Goal: Information Seeking & Learning: Learn about a topic

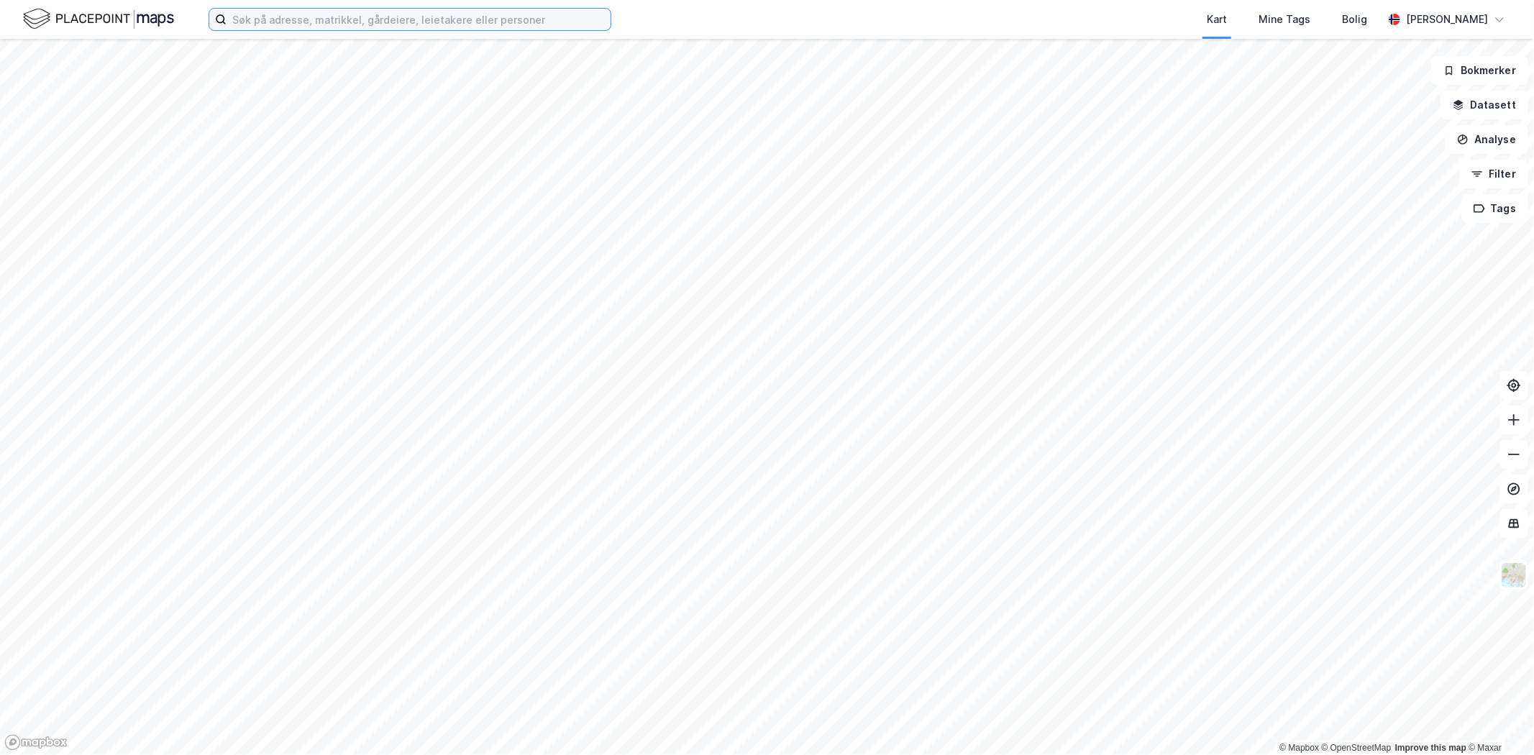
click at [293, 20] on input at bounding box center [419, 20] width 384 height 22
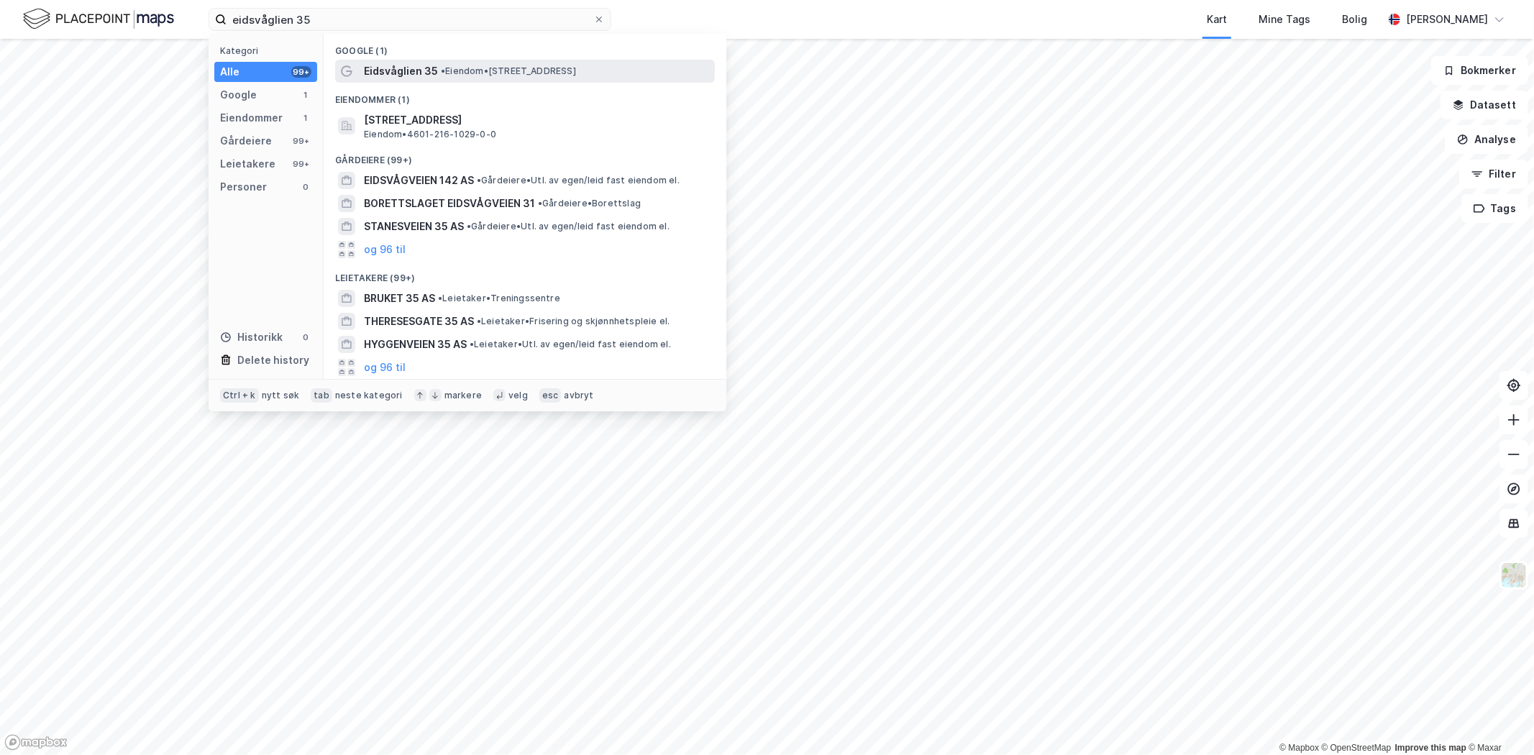
click at [374, 68] on span "Eidsvåglien 35" at bounding box center [401, 71] width 74 height 17
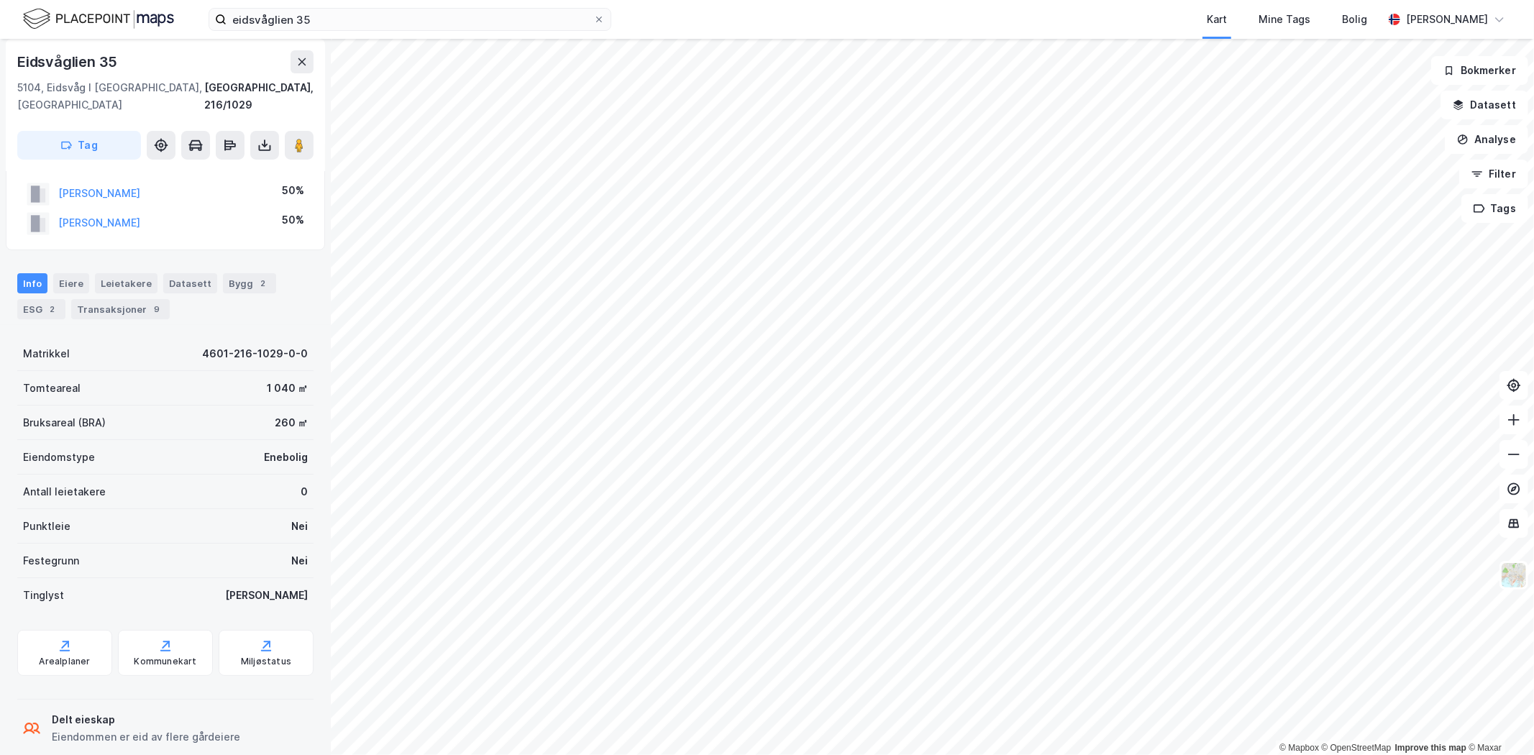
scroll to position [41, 0]
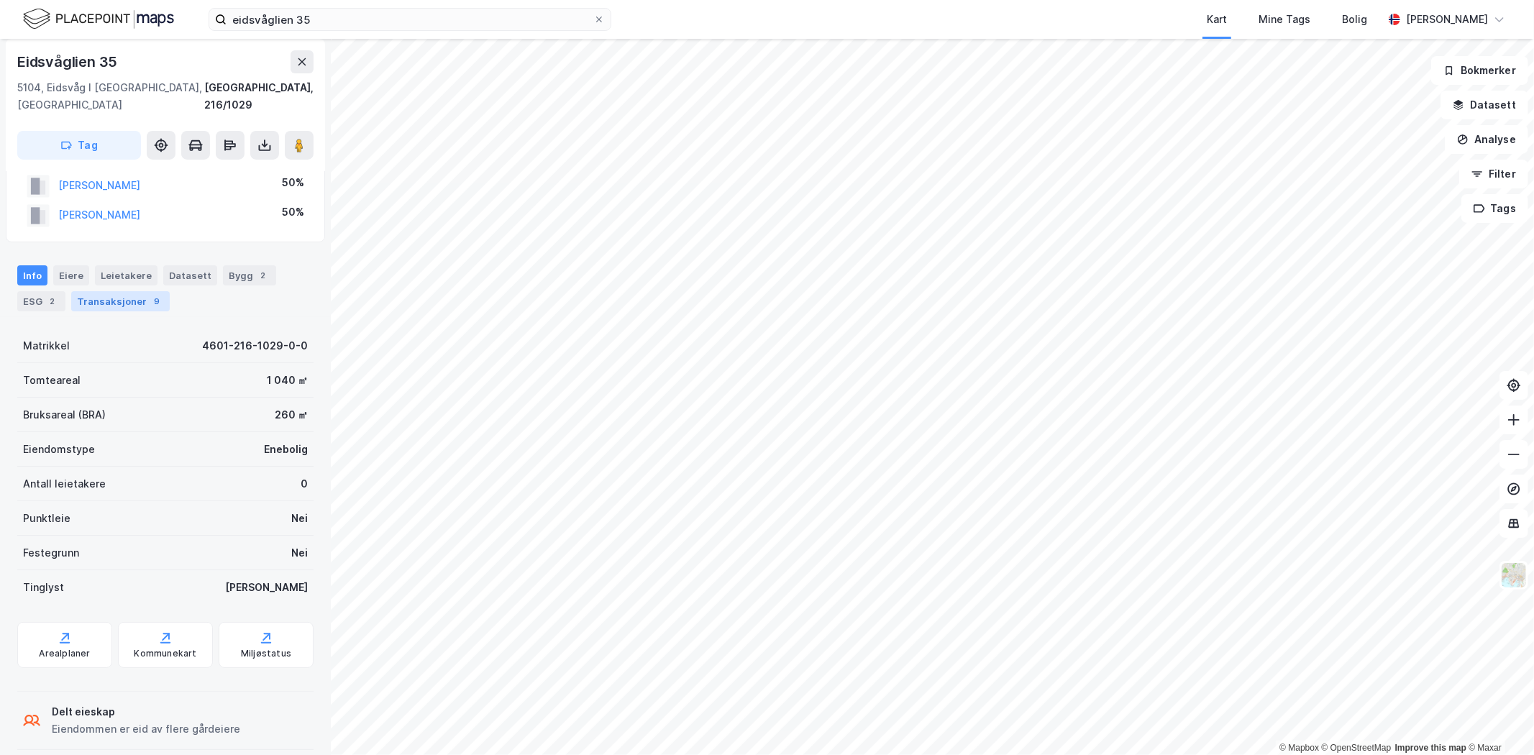
click at [106, 291] on div "Transaksjoner 9" at bounding box center [120, 301] width 99 height 20
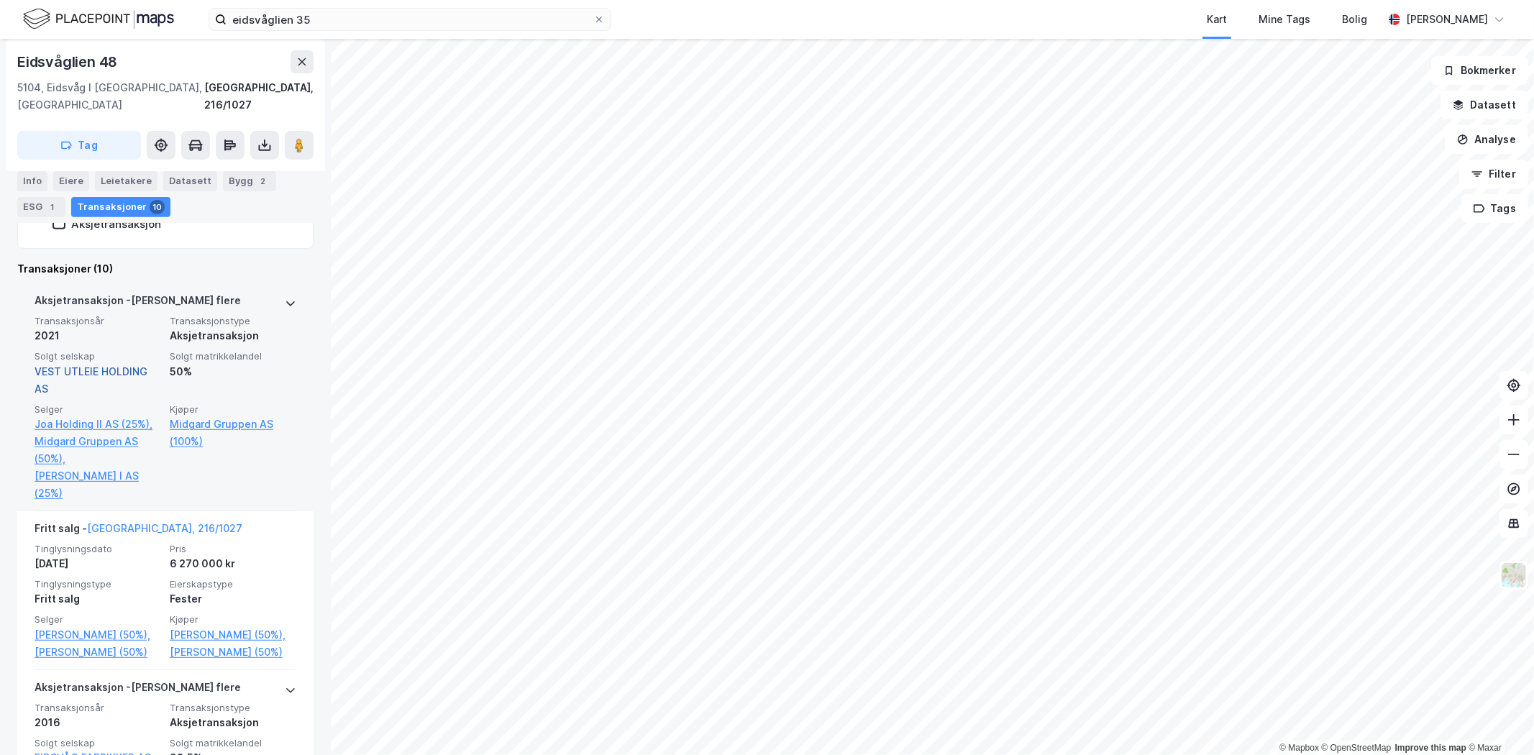
scroll to position [479, 0]
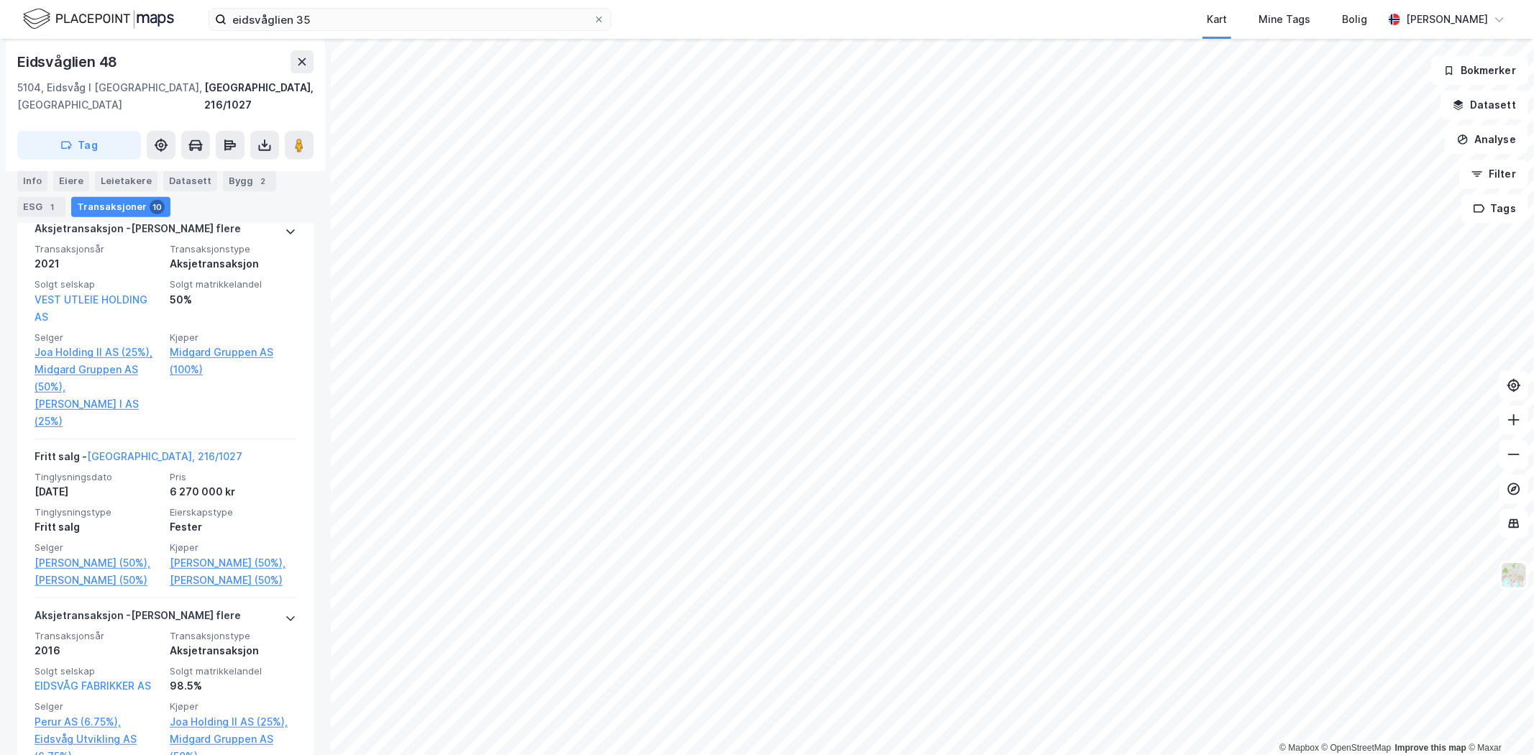
click at [732, 1] on div "eidsvåglien 35 Kart Mine Tags Bolig [PERSON_NAME] © Mapbox © OpenStreetMap Impr…" at bounding box center [767, 377] width 1534 height 755
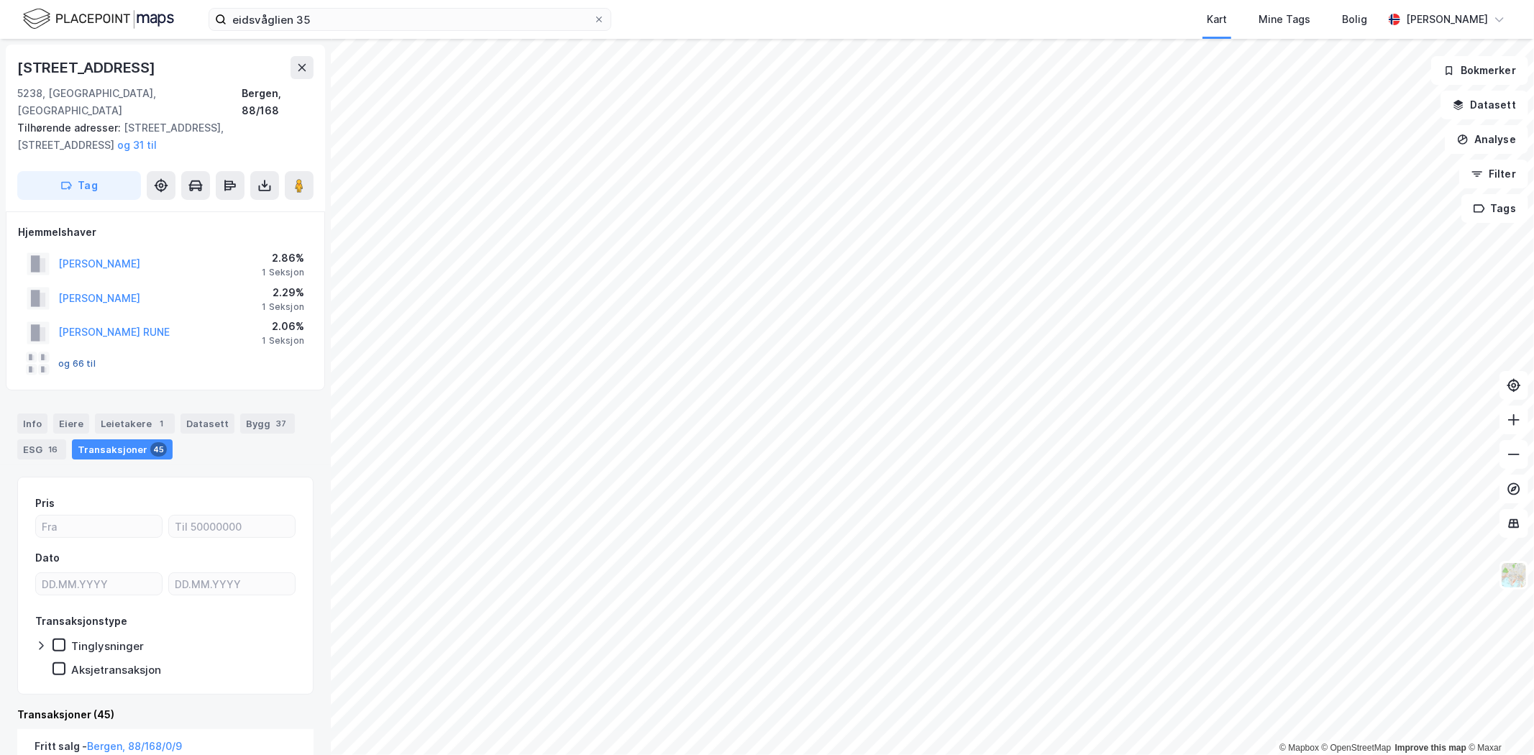
click at [0, 0] on button "og 66 til" at bounding box center [0, 0] width 0 height 0
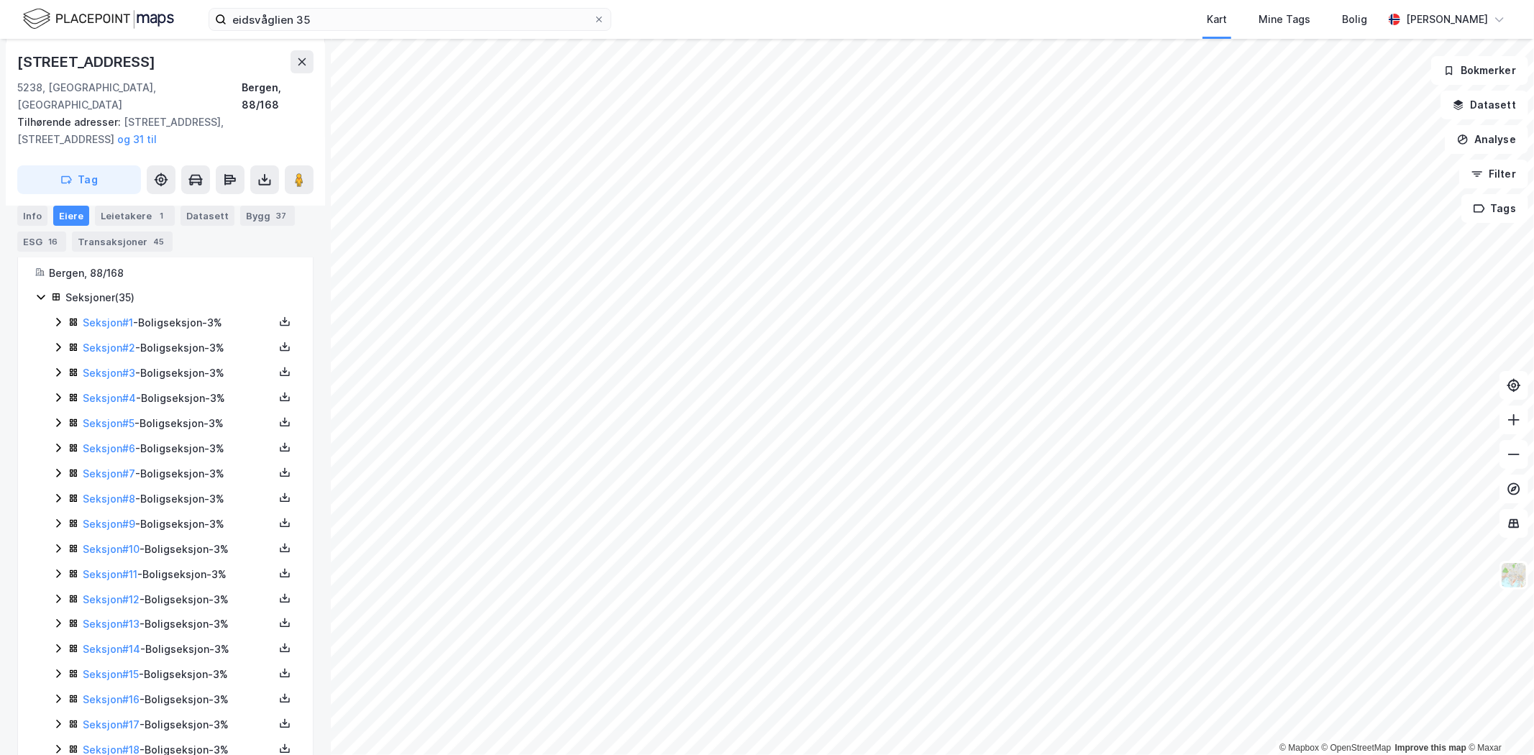
scroll to position [278, 0]
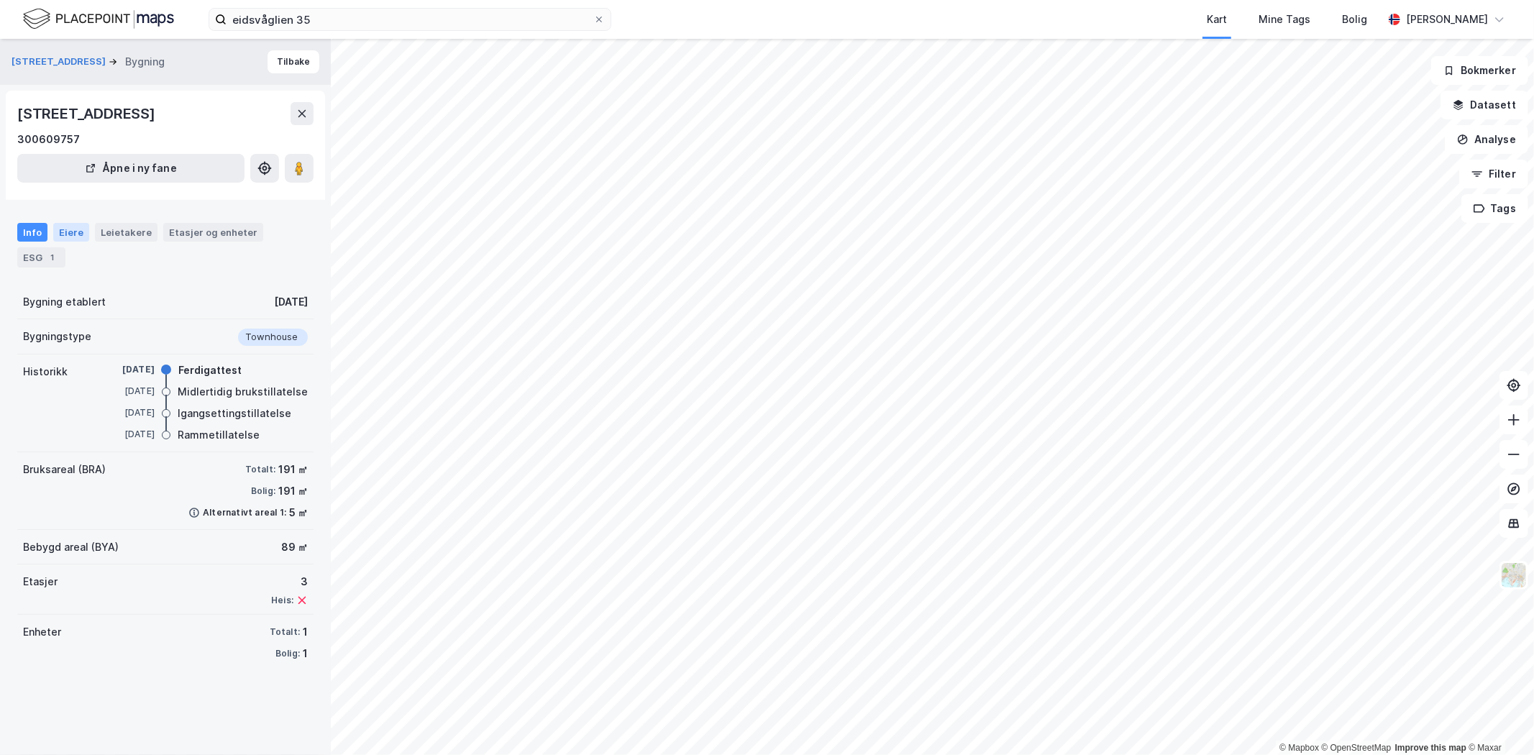
click at [70, 225] on div "Eiere" at bounding box center [71, 232] width 36 height 19
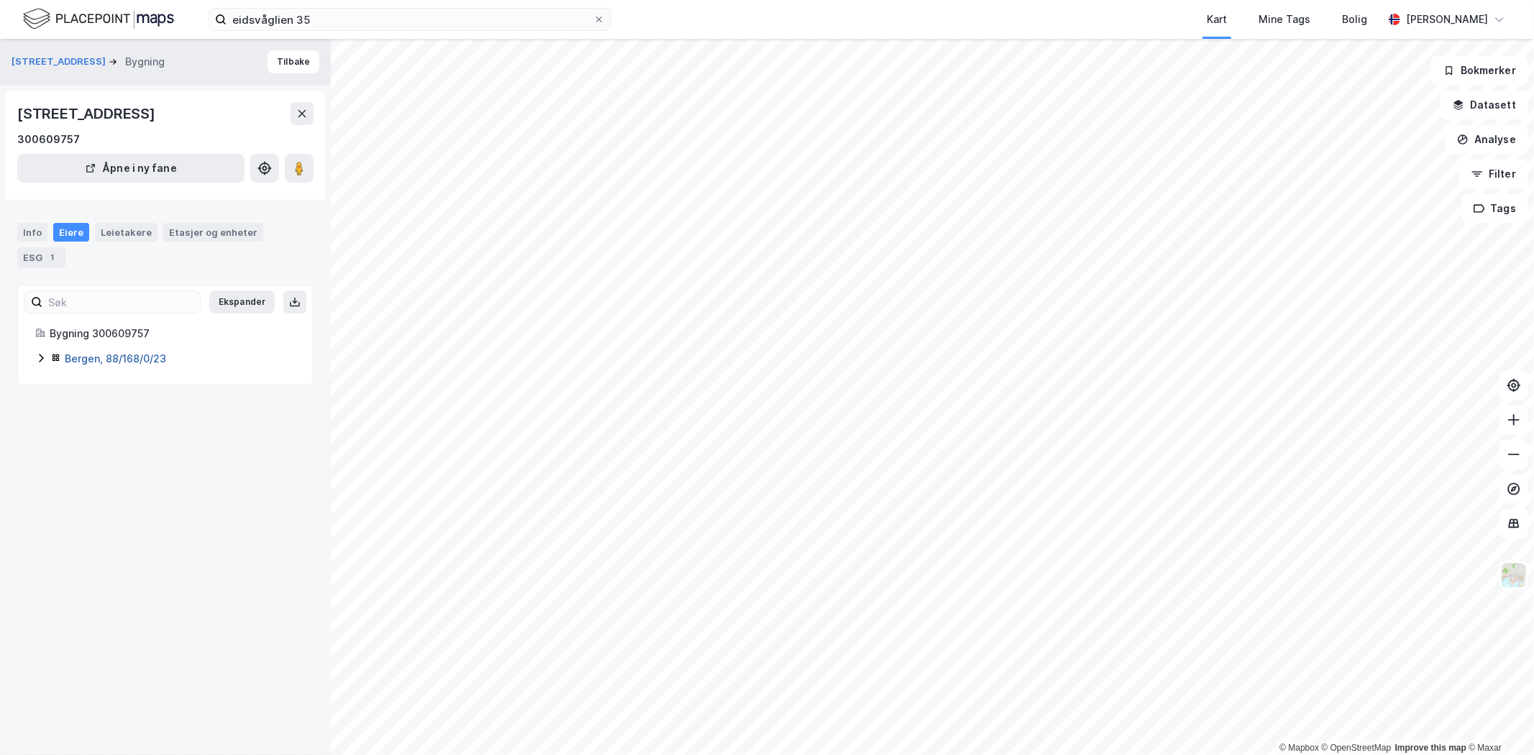
click at [85, 361] on link "Bergen, 88/168/0/23" at bounding box center [115, 358] width 101 height 12
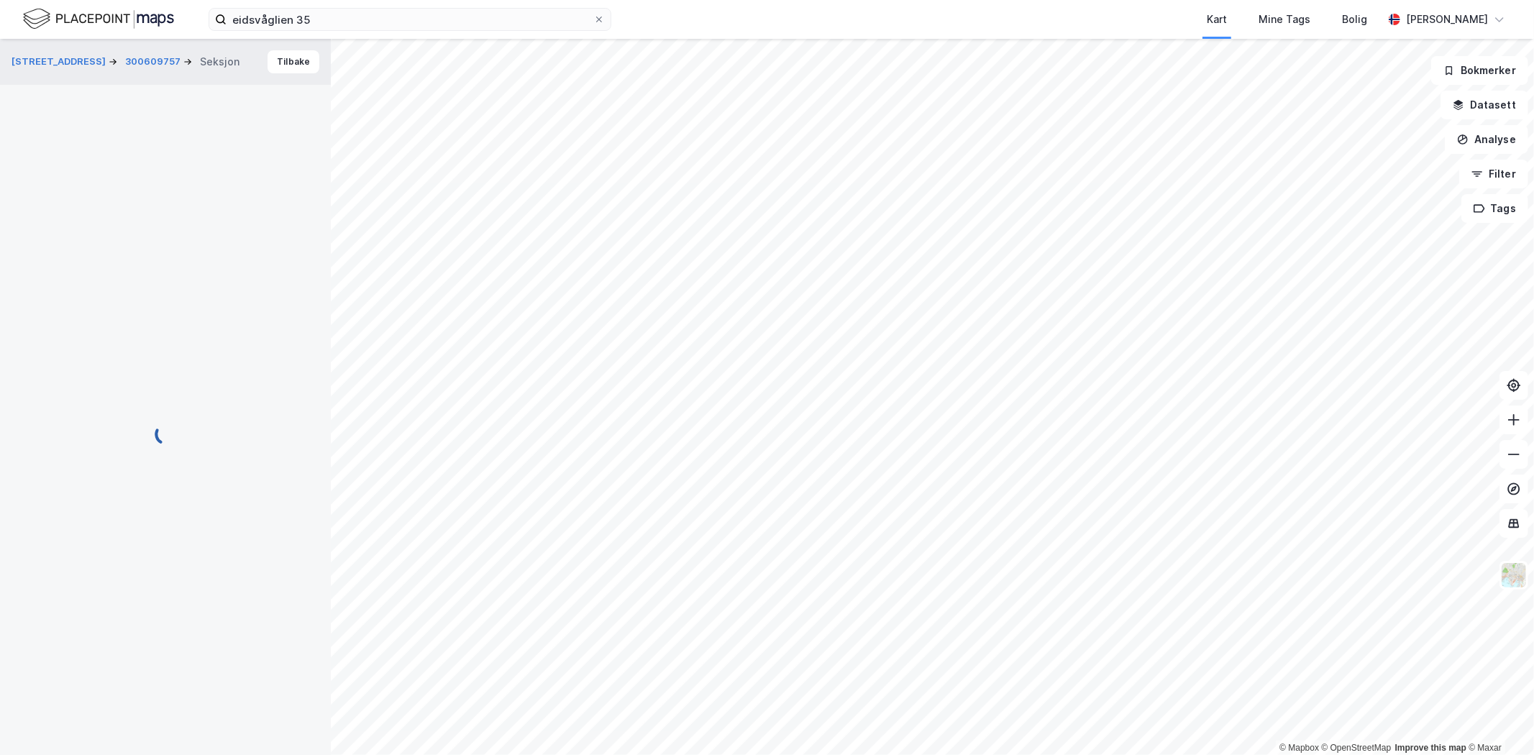
scroll to position [54, 0]
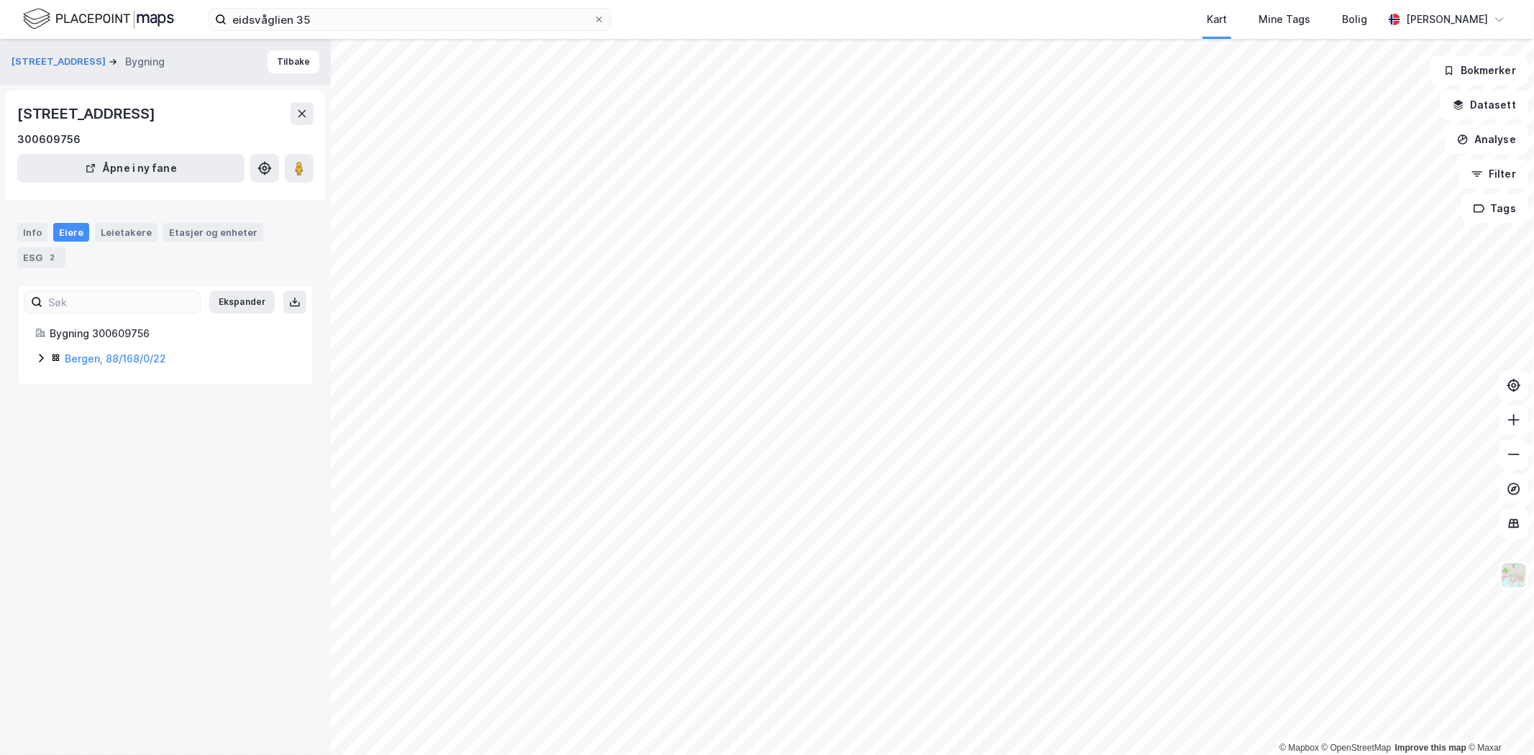
click at [35, 361] on icon at bounding box center [41, 358] width 12 height 12
click at [37, 329] on icon at bounding box center [41, 332] width 12 height 12
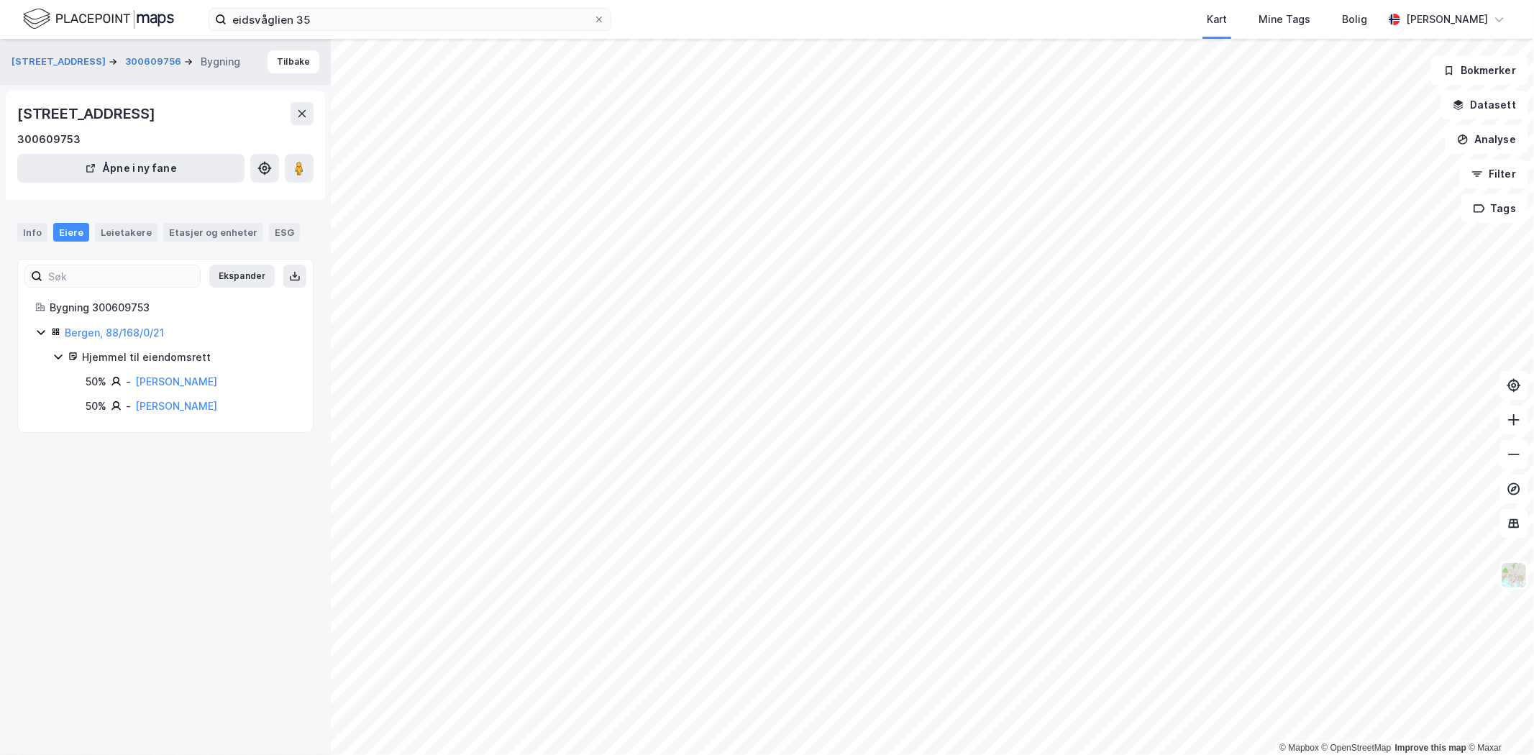
click at [792, 25] on div "eidsvåglien 35 Kart Mine Tags Bolig [PERSON_NAME] © Mapbox © OpenStreetMap Impr…" at bounding box center [767, 377] width 1534 height 755
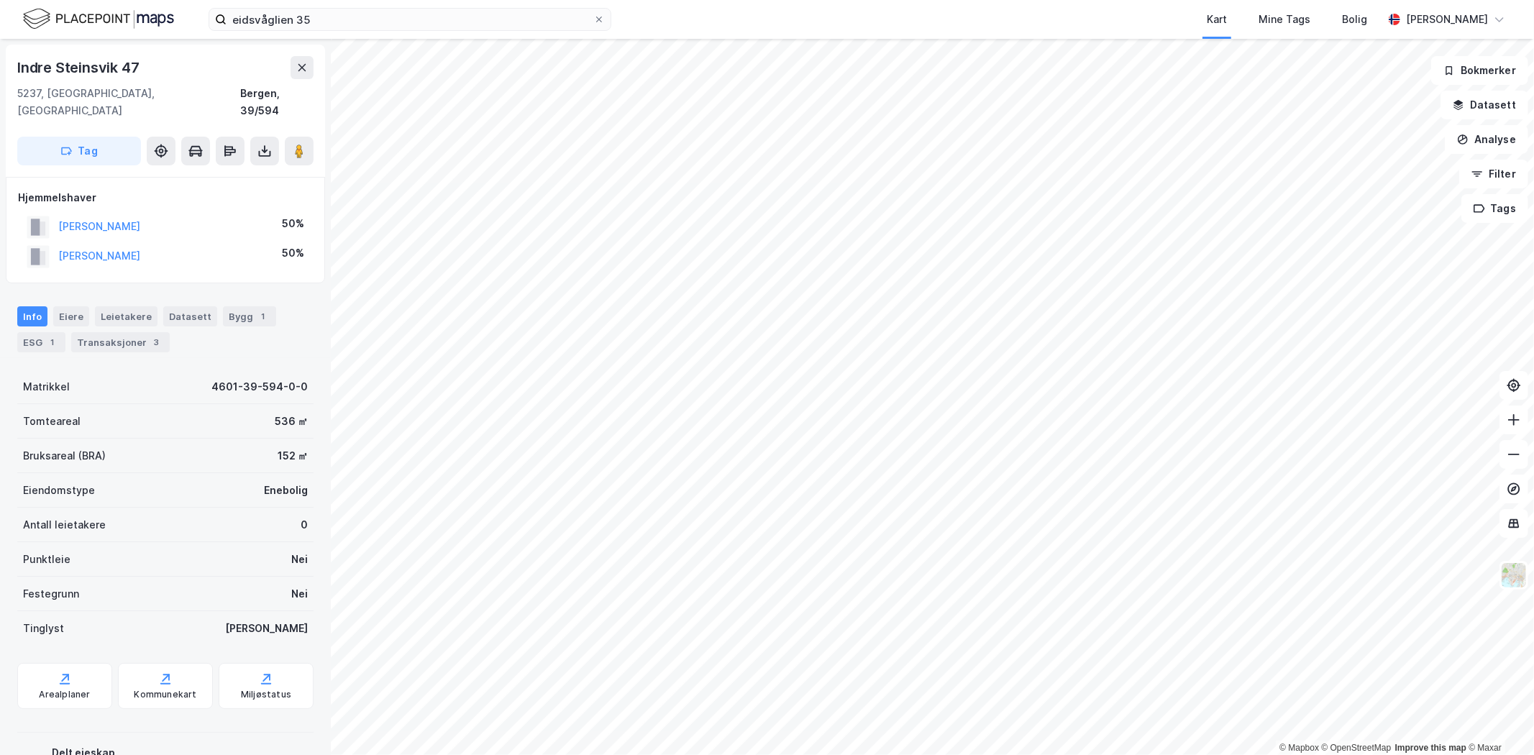
scroll to position [1, 0]
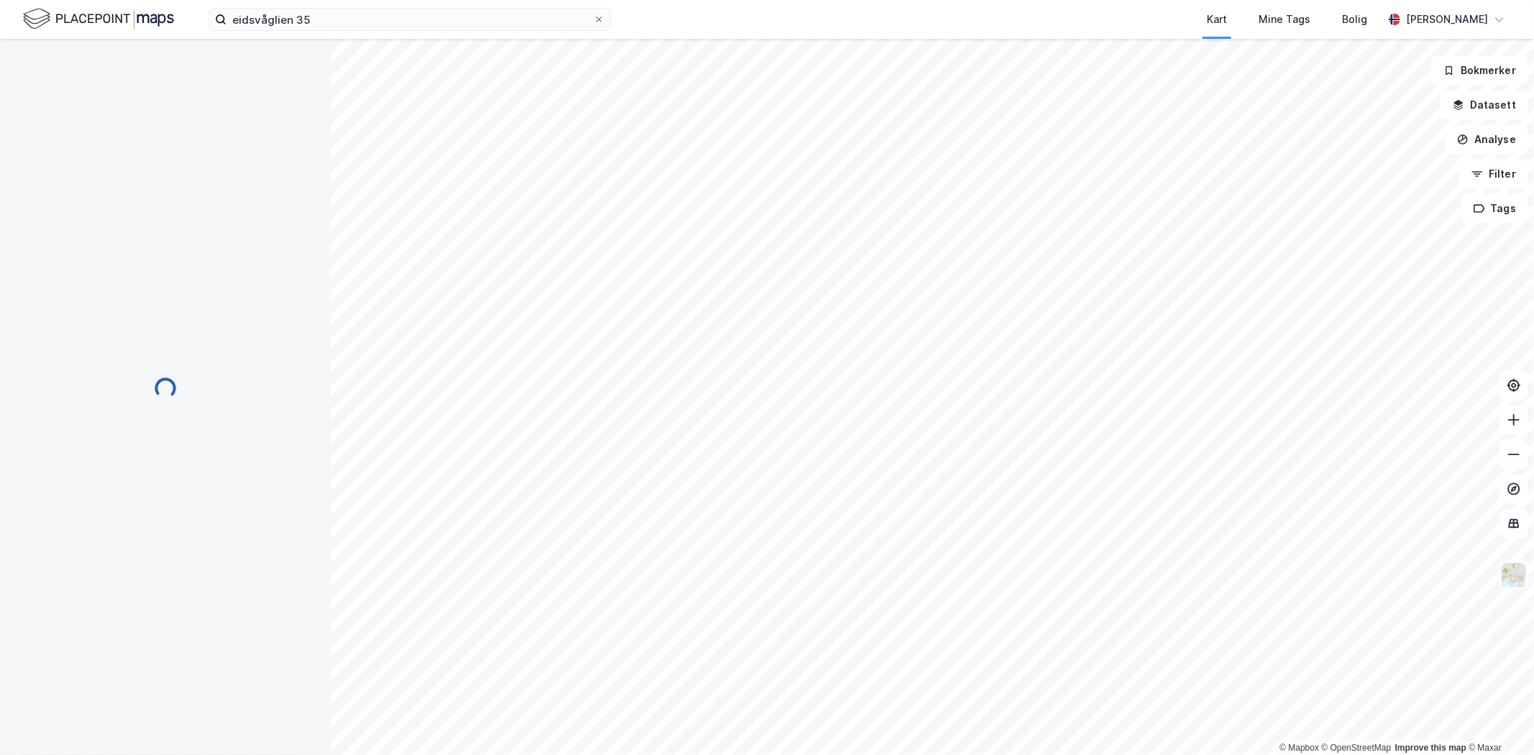
scroll to position [1, 0]
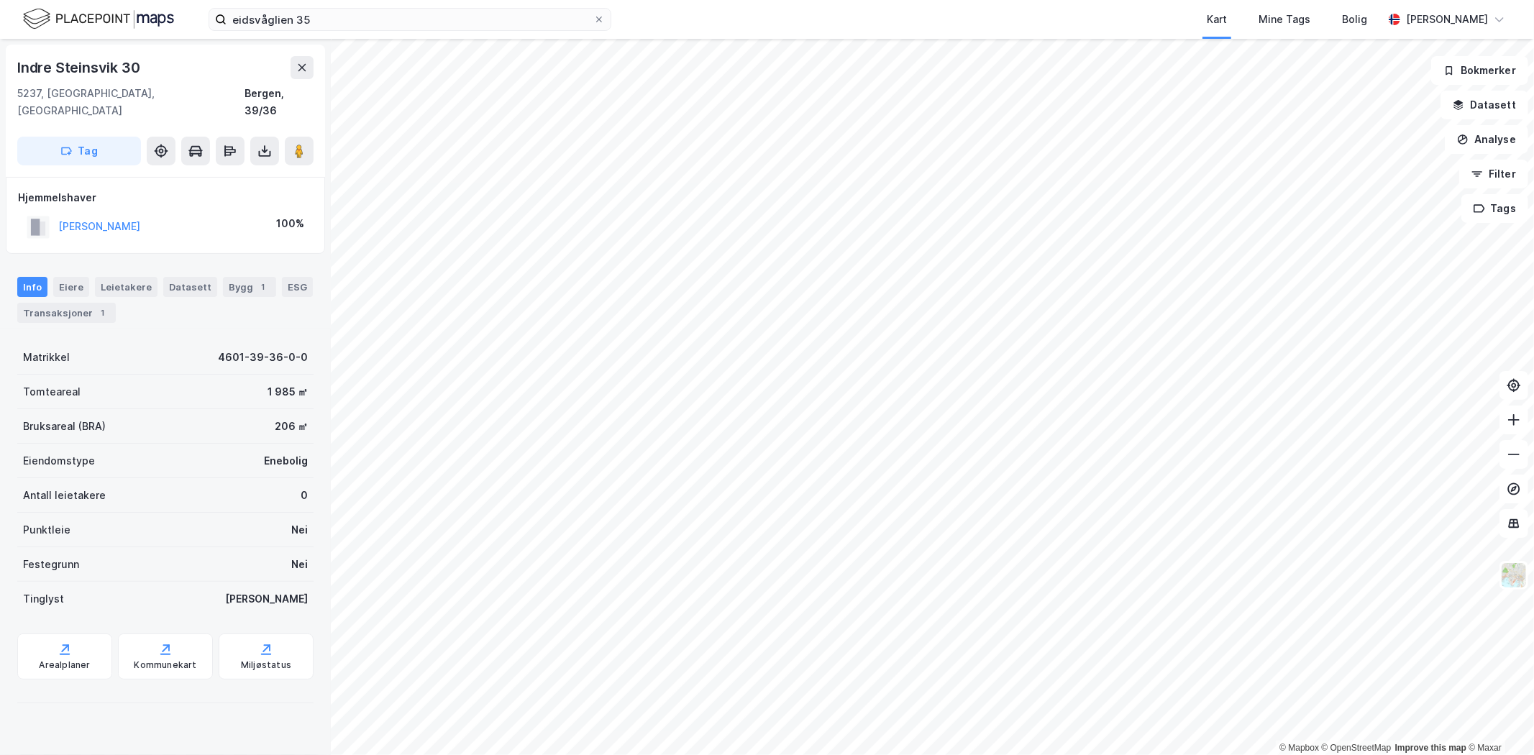
scroll to position [1, 0]
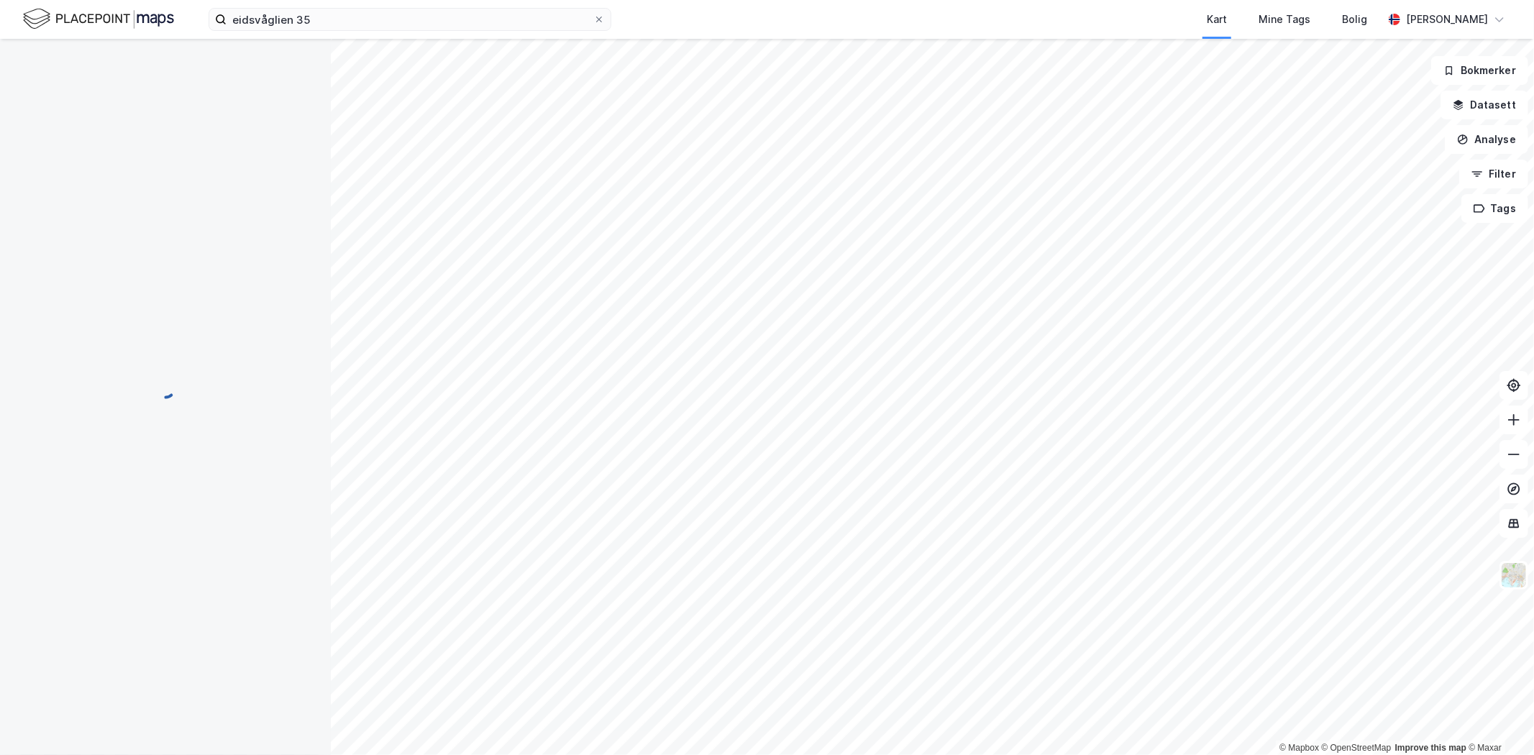
scroll to position [1, 0]
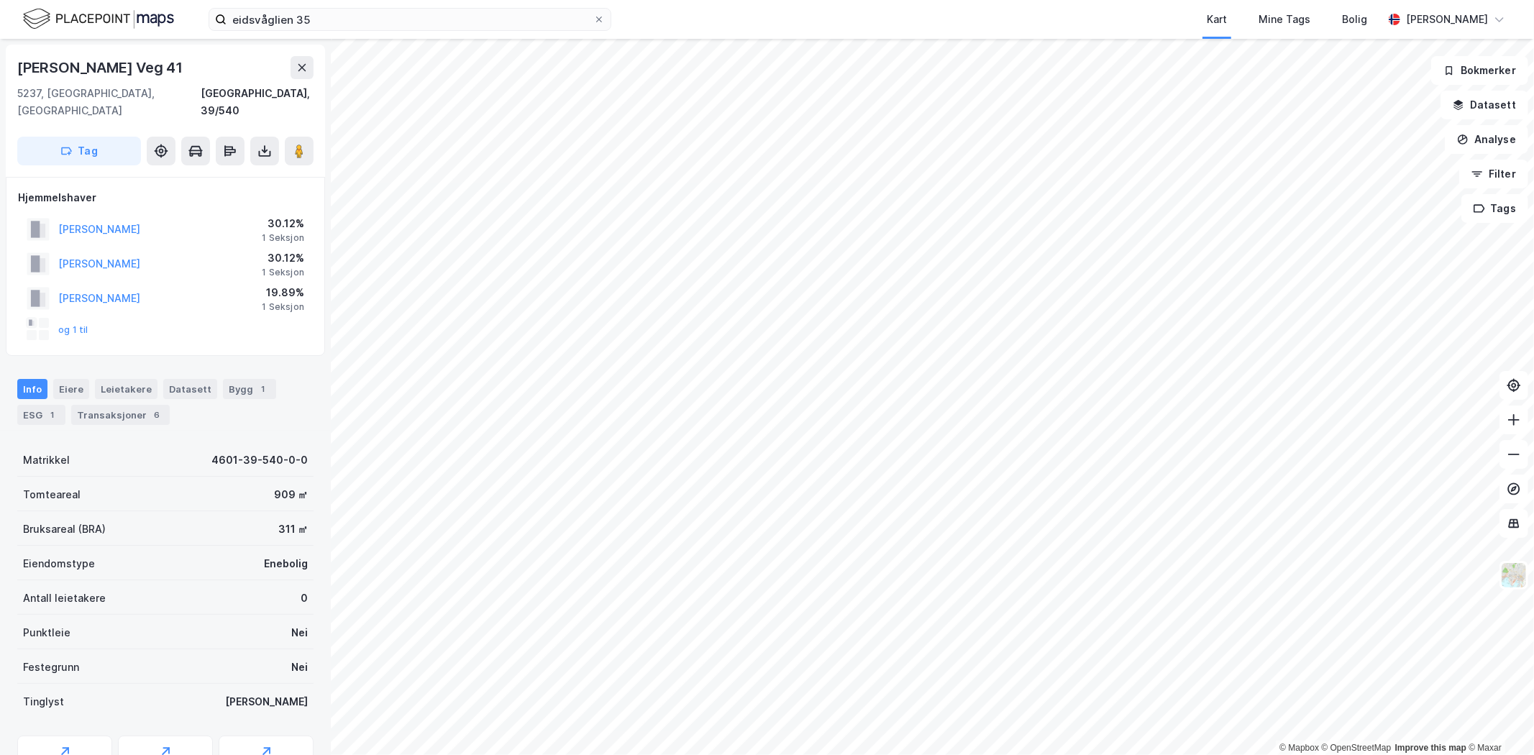
scroll to position [1, 0]
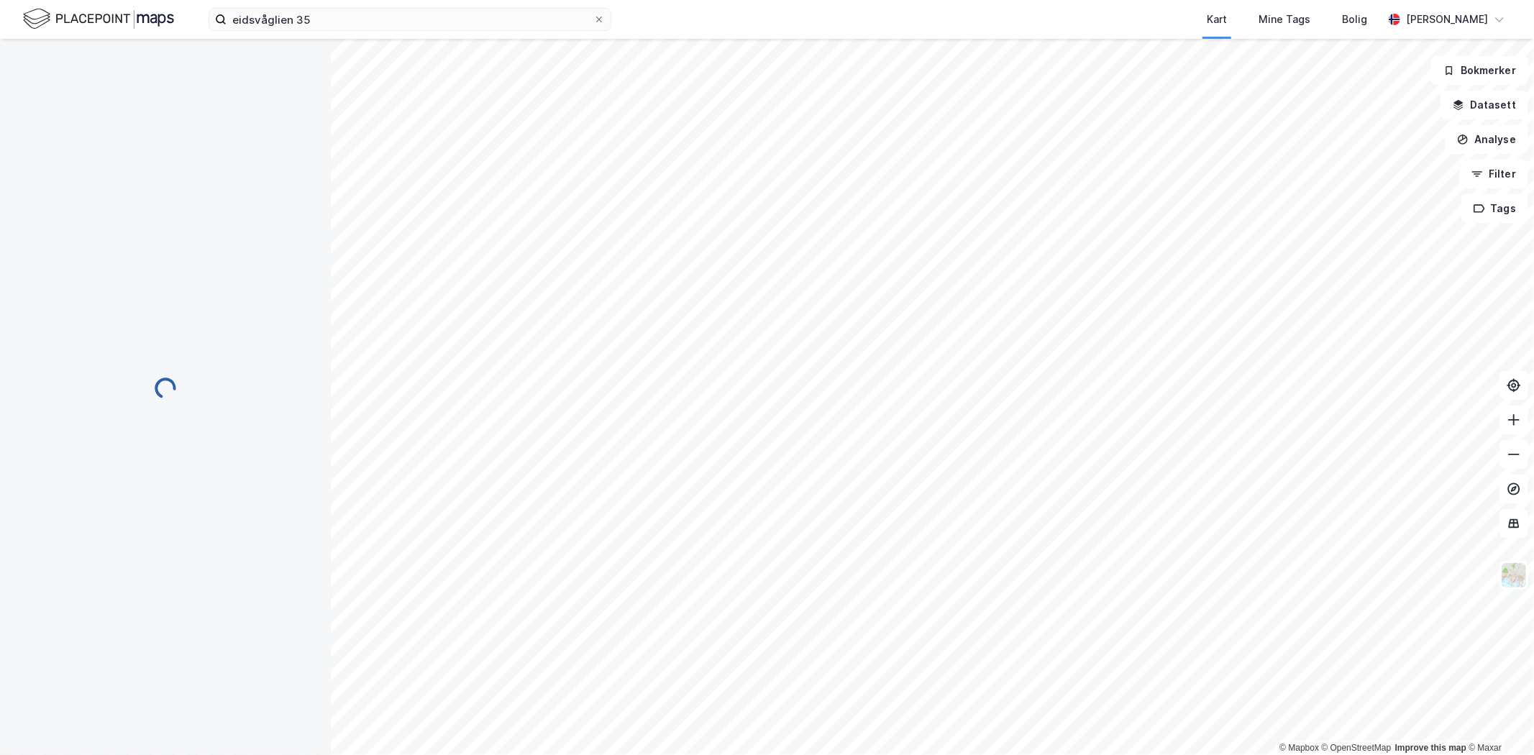
scroll to position [1, 0]
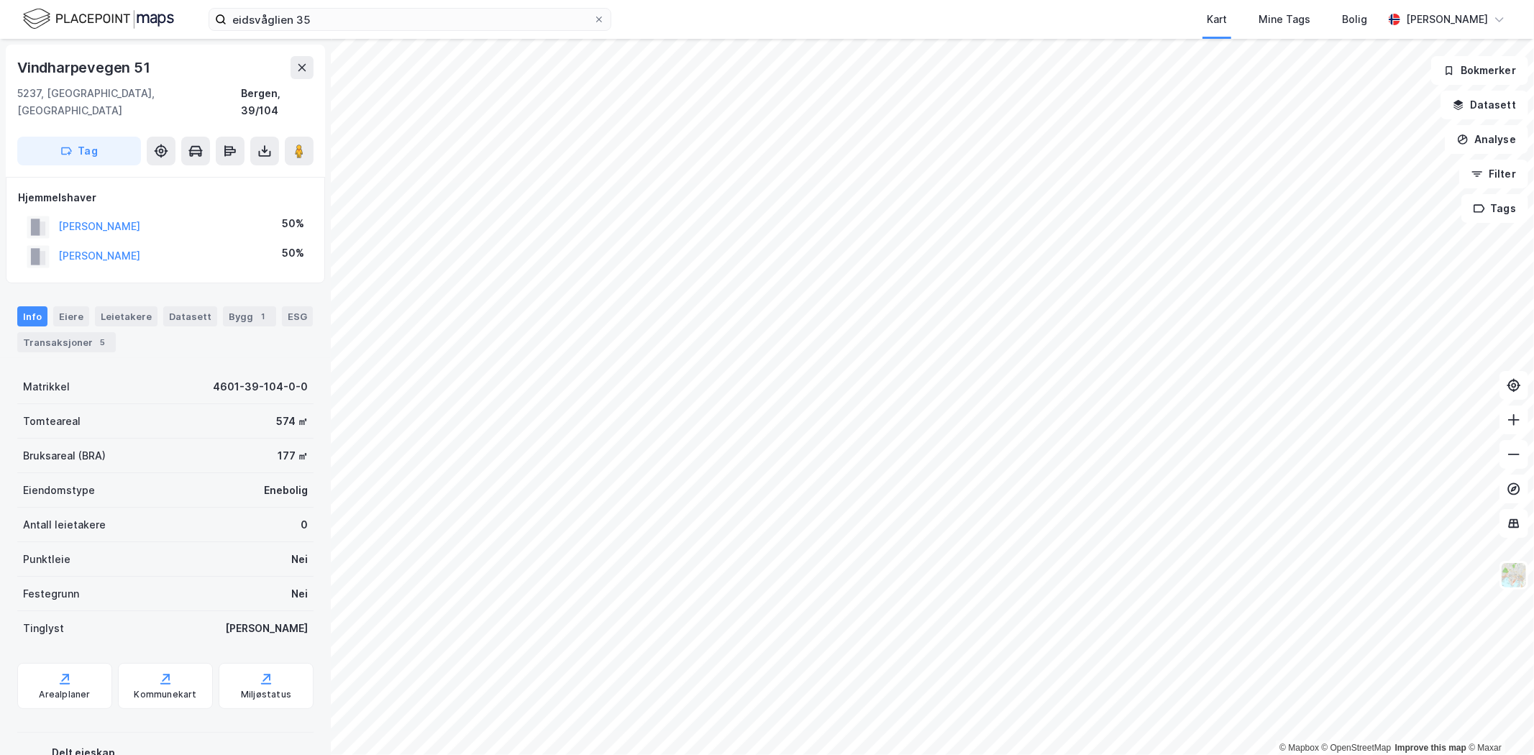
scroll to position [1, 0]
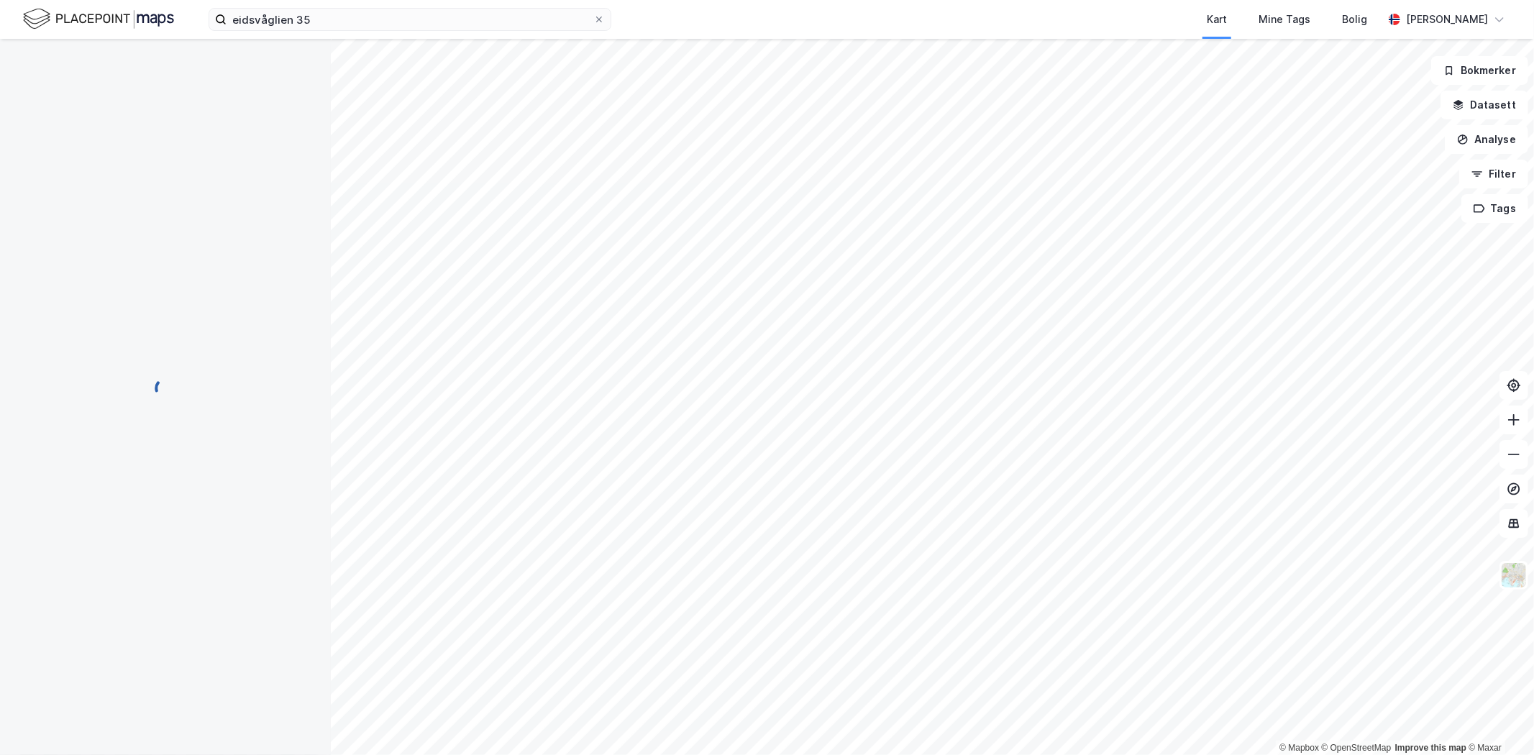
scroll to position [1, 0]
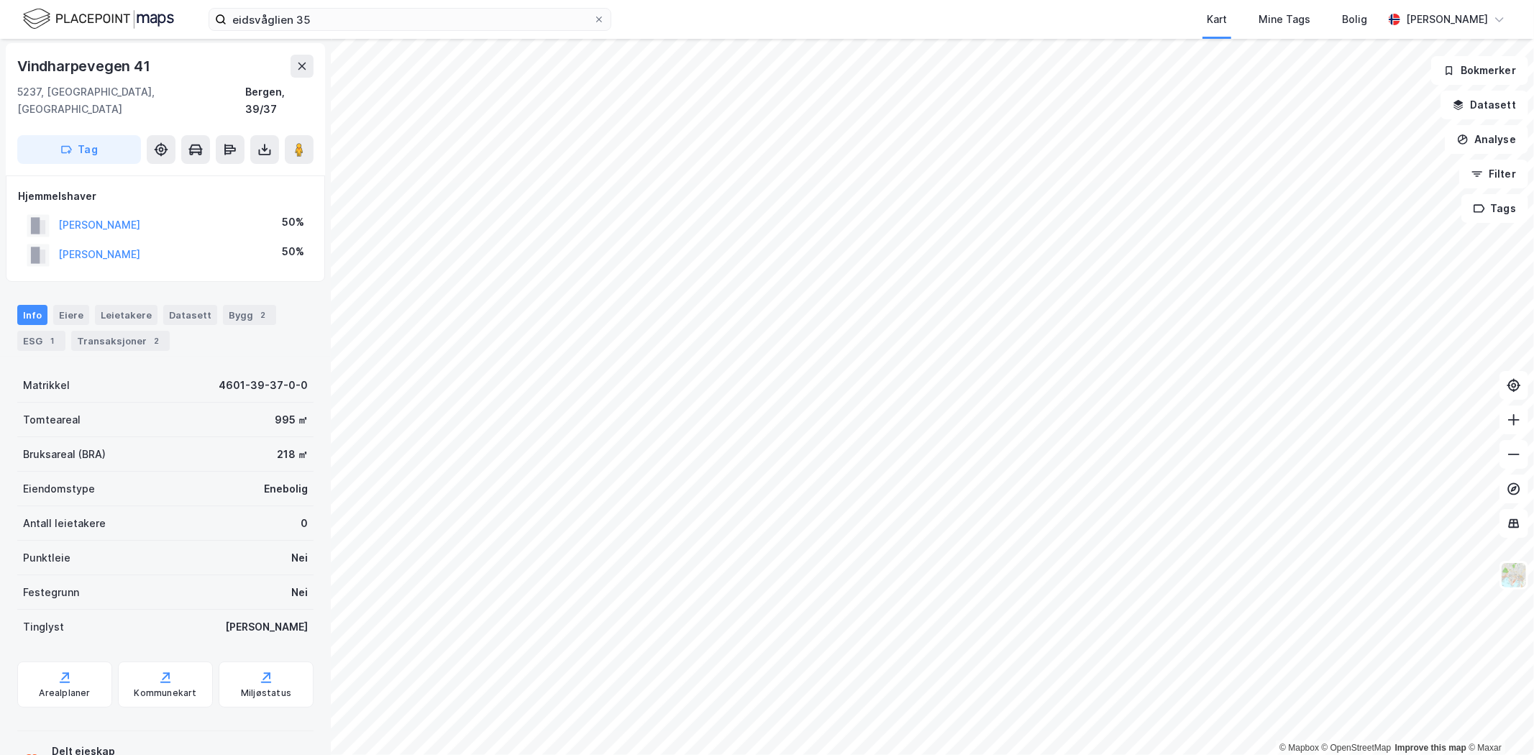
scroll to position [1, 0]
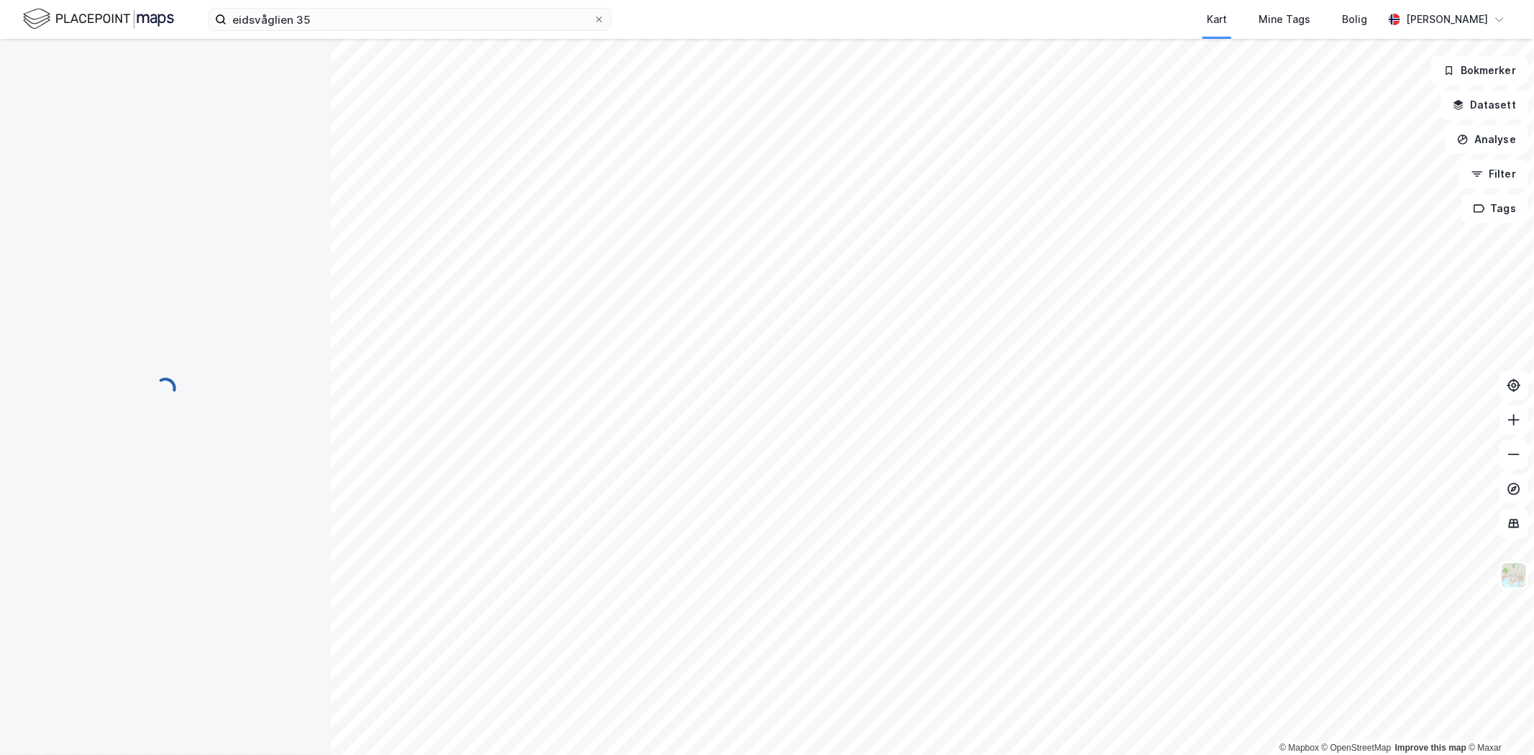
scroll to position [1, 0]
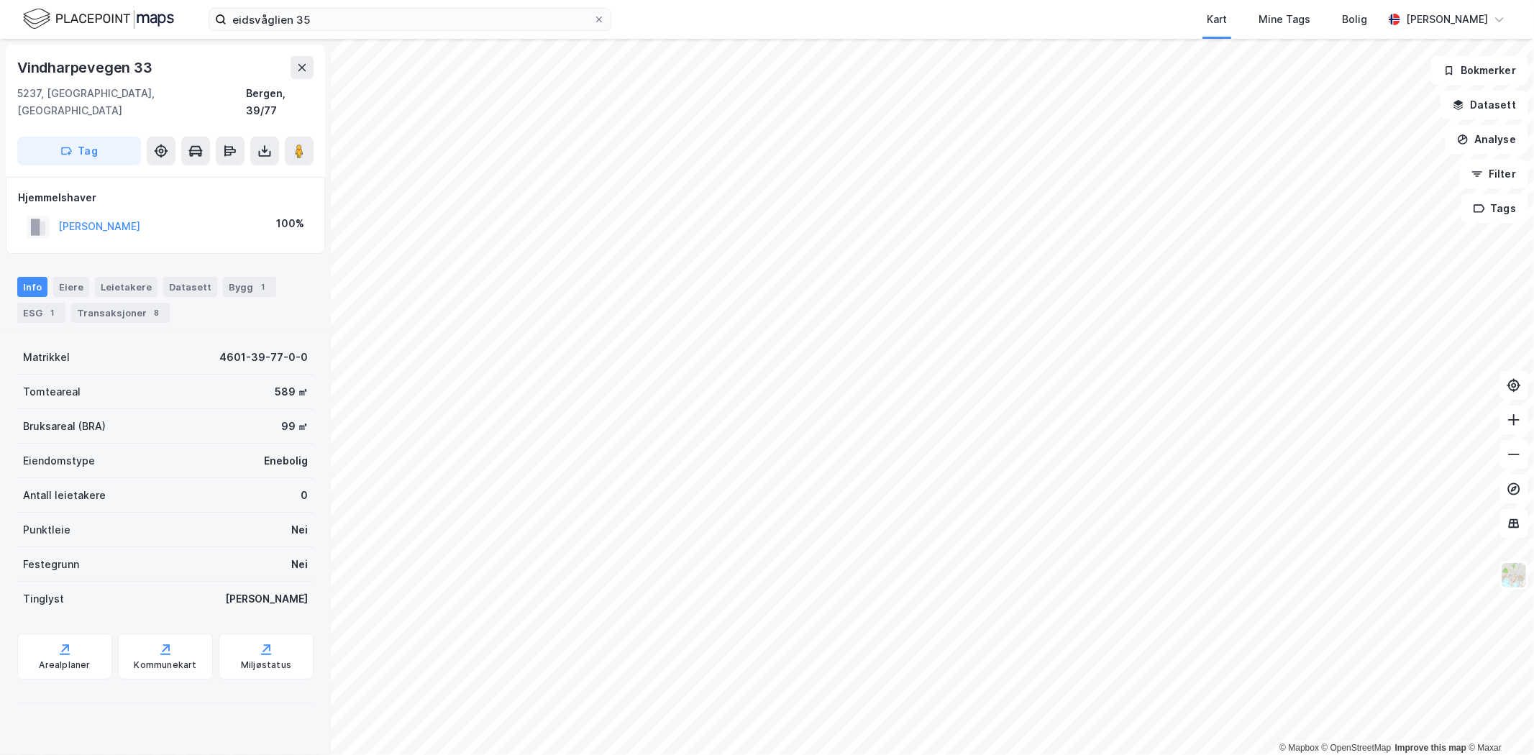
scroll to position [1, 0]
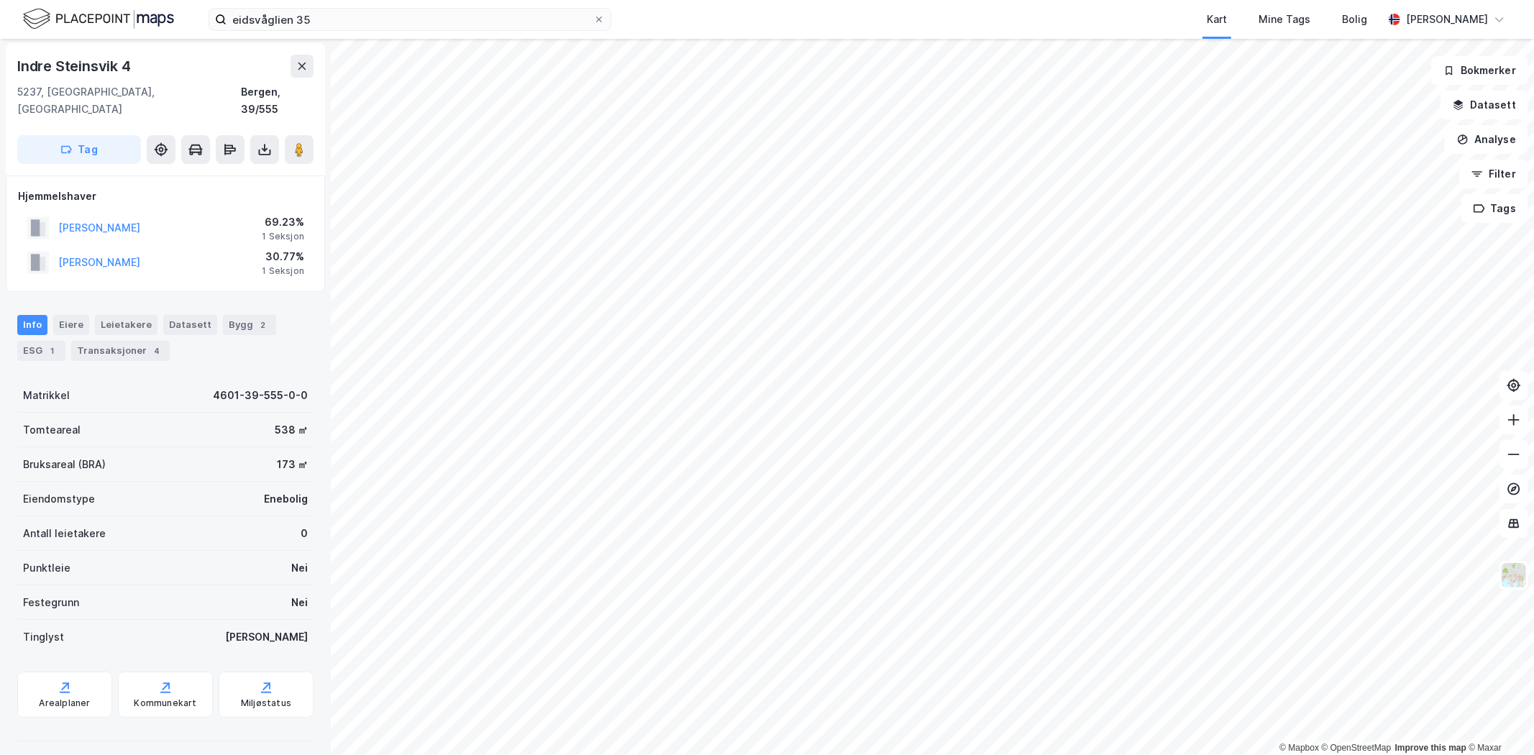
click at [832, 9] on div "eidsvåglien 35 Kart Mine Tags Bolig [PERSON_NAME] © Mapbox © OpenStreetMap Impr…" at bounding box center [767, 377] width 1534 height 755
click at [351, 18] on input "eidsvåglien 35" at bounding box center [410, 20] width 367 height 22
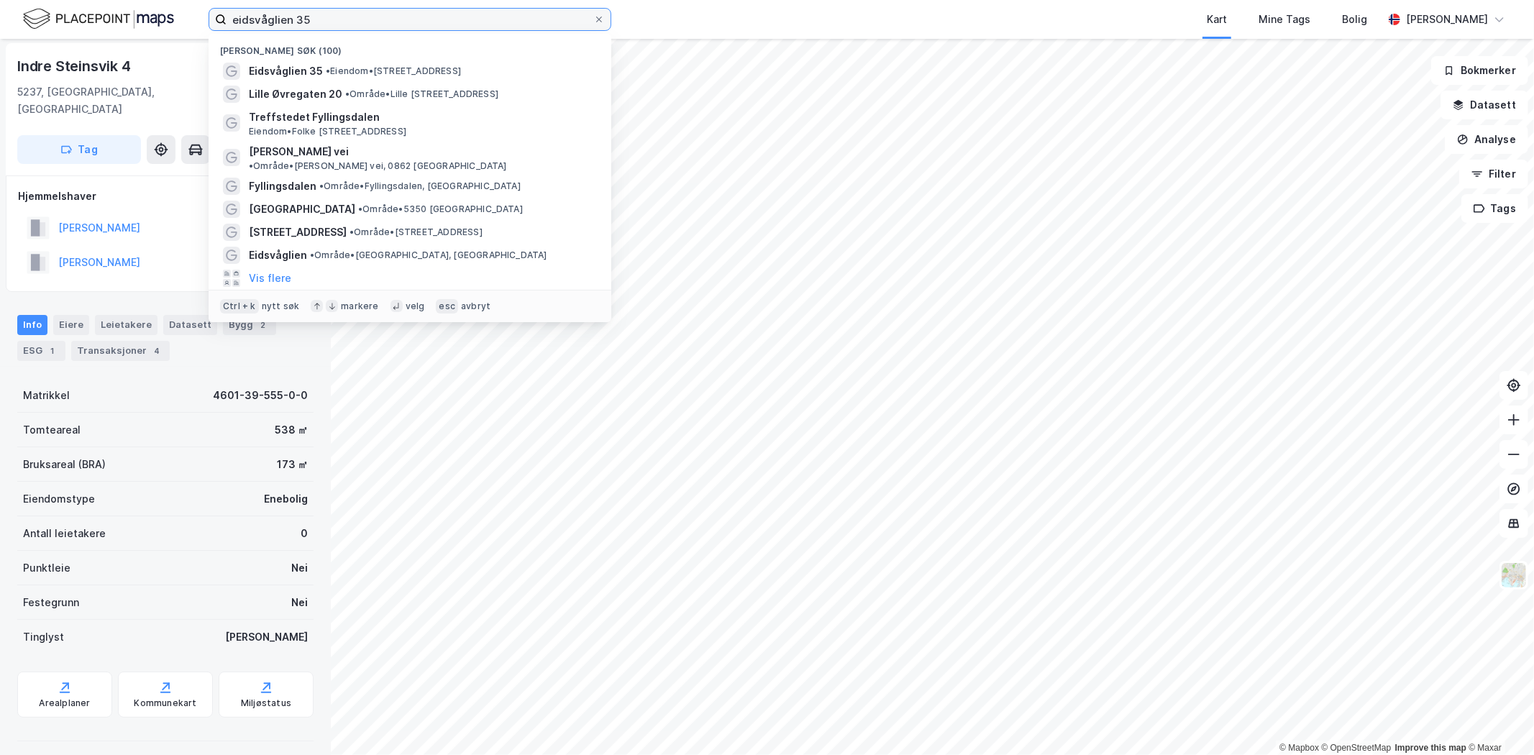
click at [316, 25] on input "eidsvåglien 35" at bounding box center [410, 20] width 367 height 22
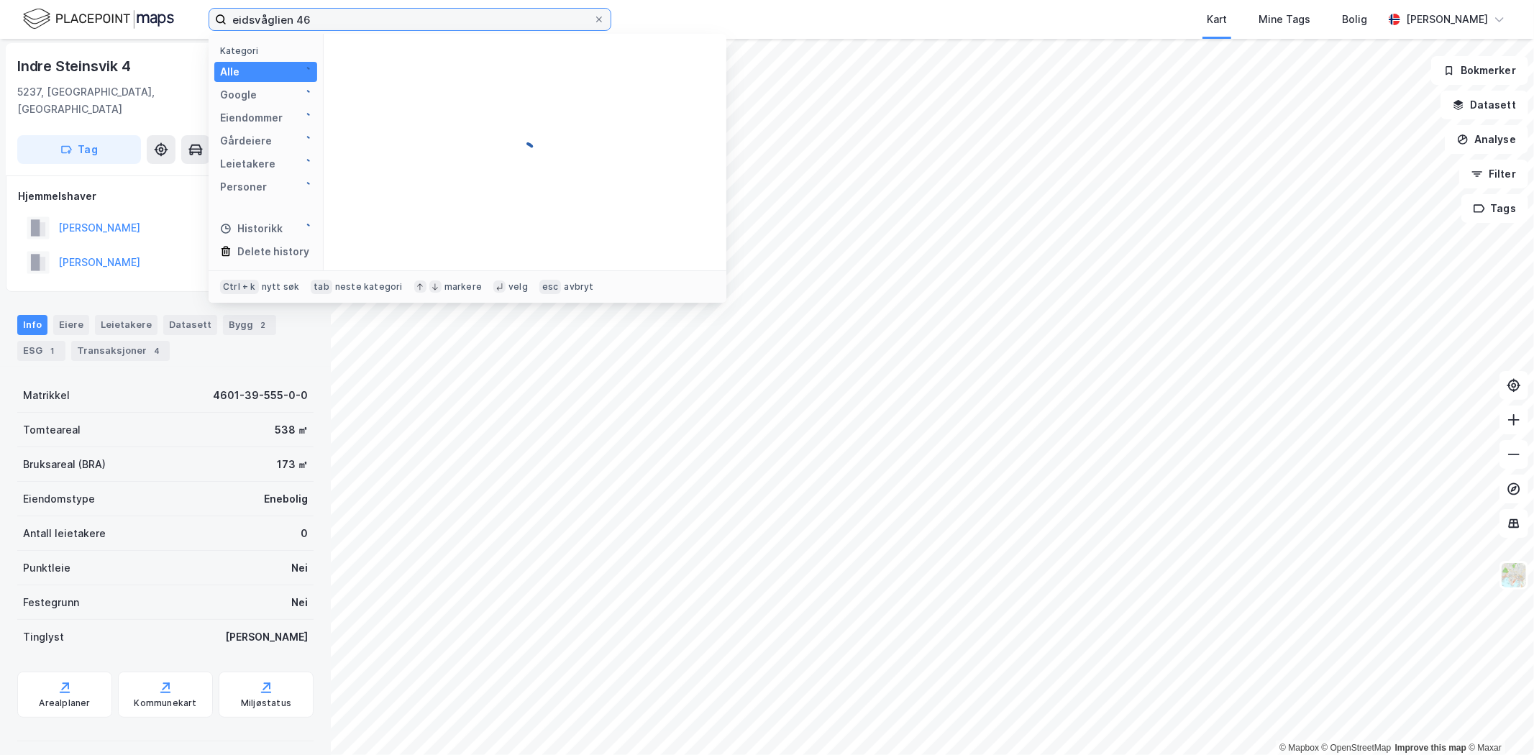
type input "eidsvåglien 46"
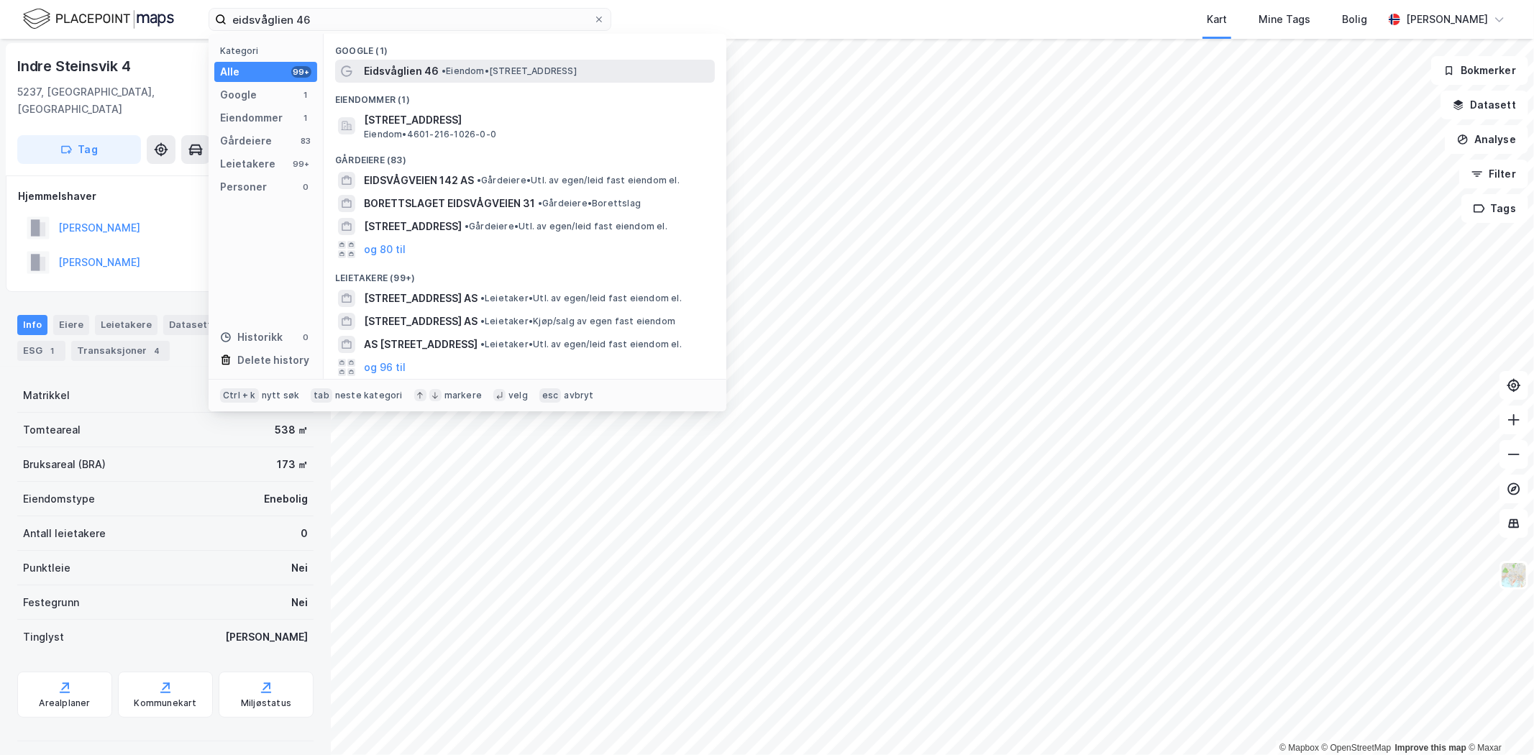
click at [396, 76] on span "Eidsvåglien 46" at bounding box center [401, 71] width 75 height 17
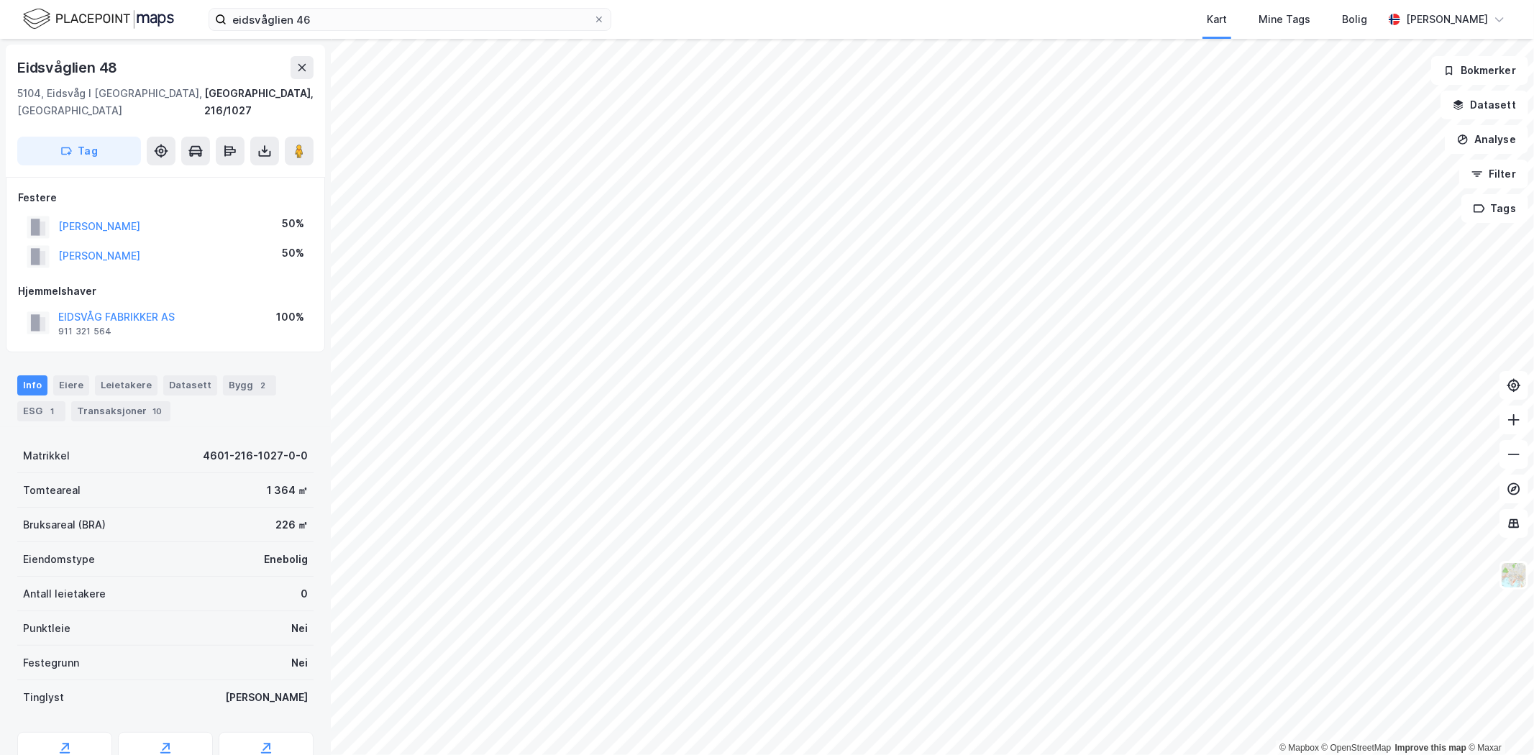
scroll to position [1, 0]
click at [158, 400] on div "Transaksjoner 10" at bounding box center [120, 410] width 99 height 20
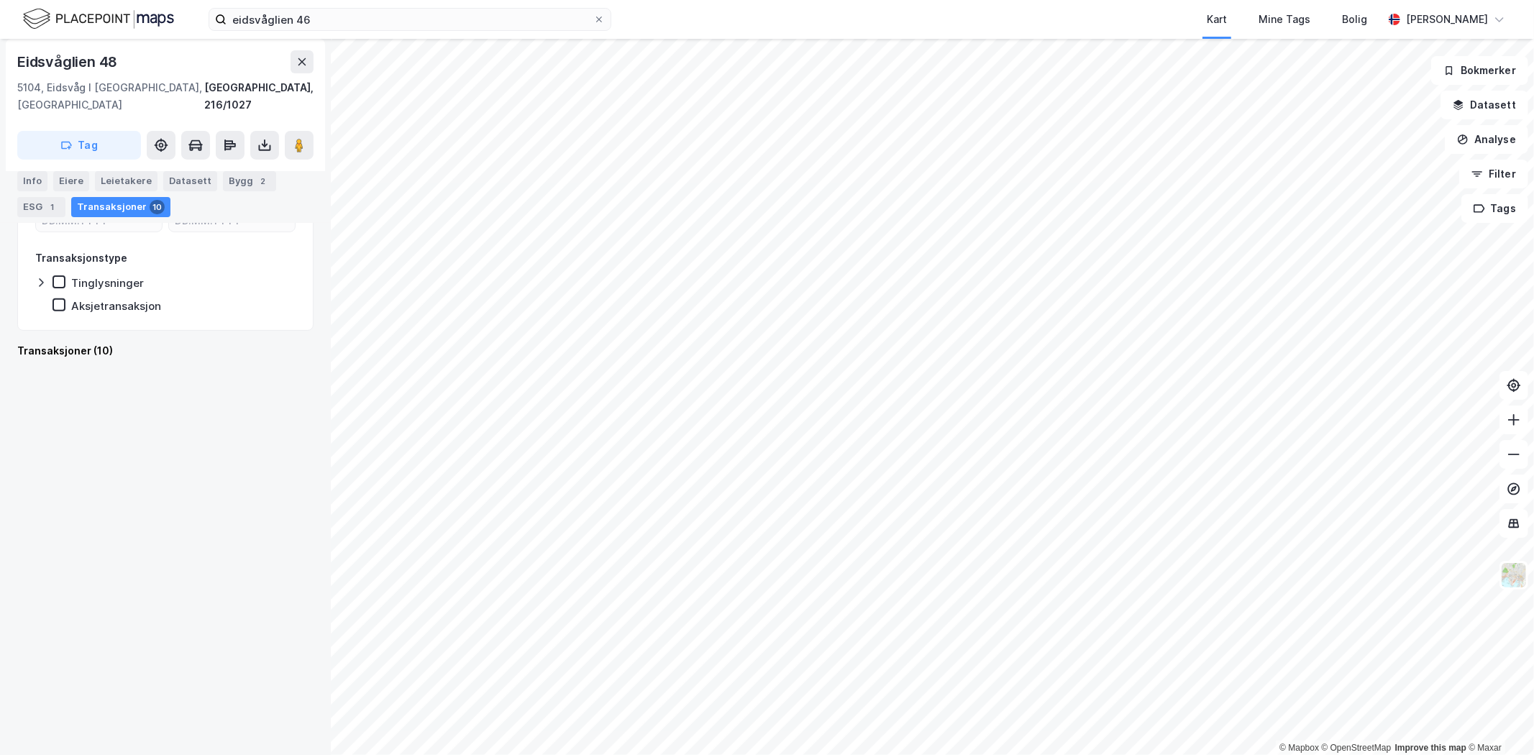
scroll to position [1988, 0]
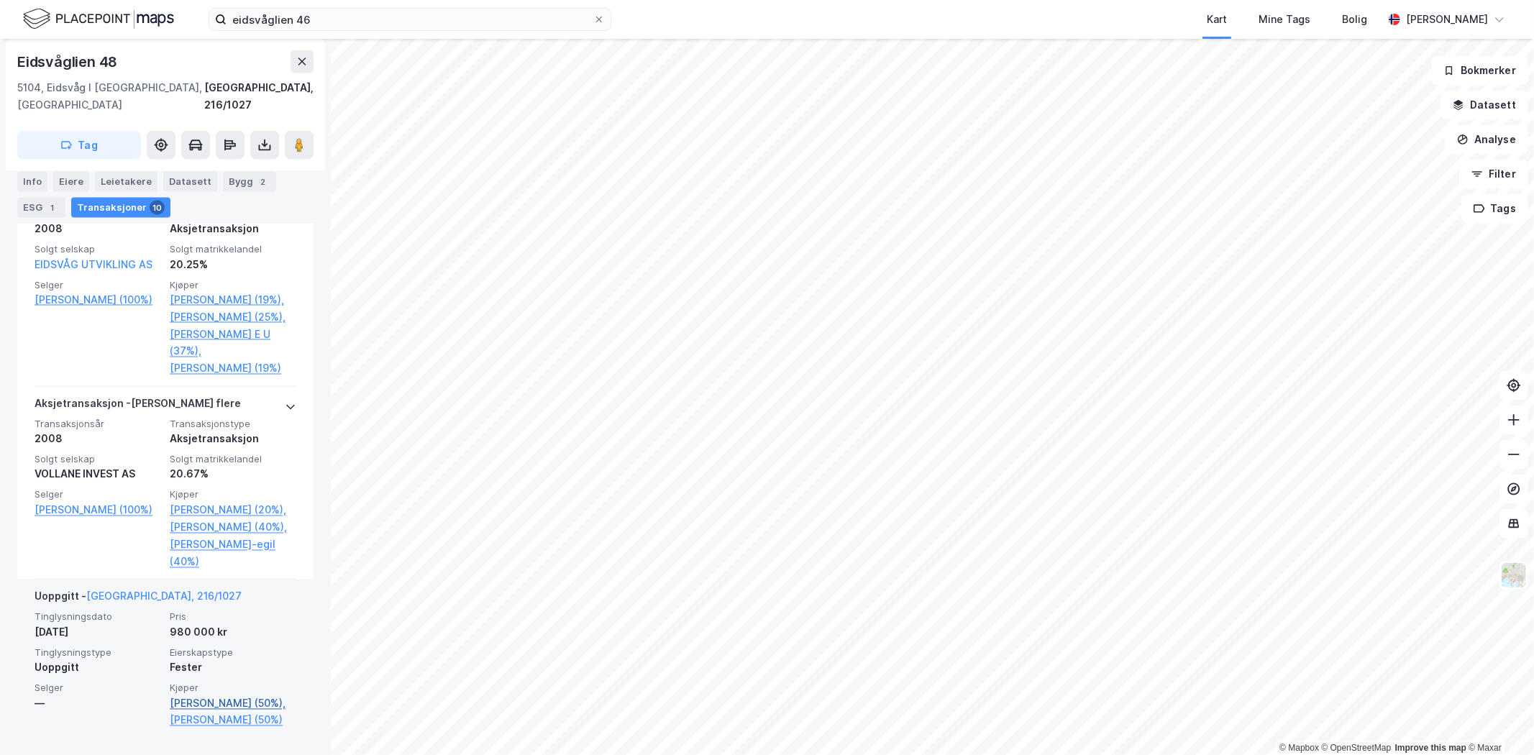
click at [245, 695] on link "[PERSON_NAME] (50%)," at bounding box center [233, 703] width 127 height 17
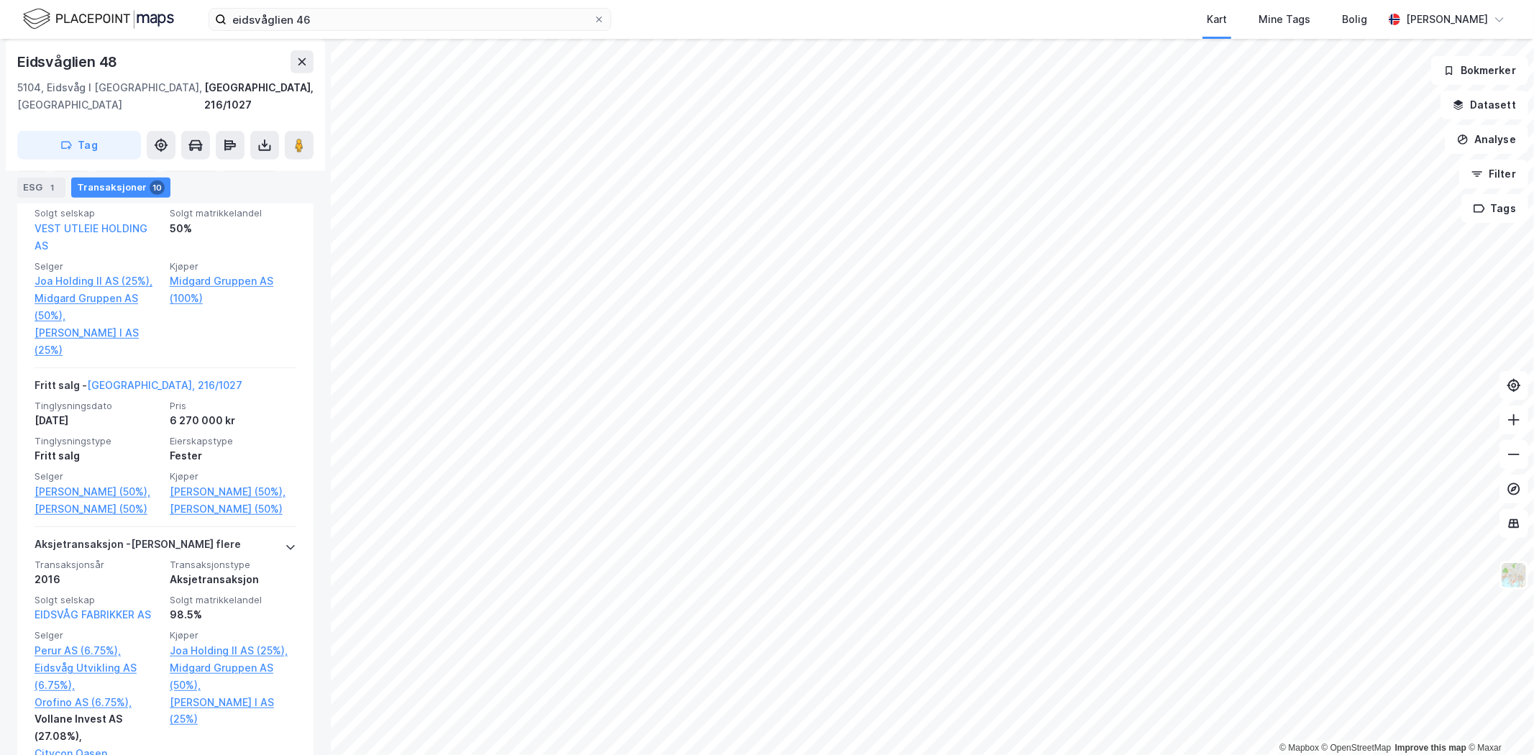
scroll to position [630, 0]
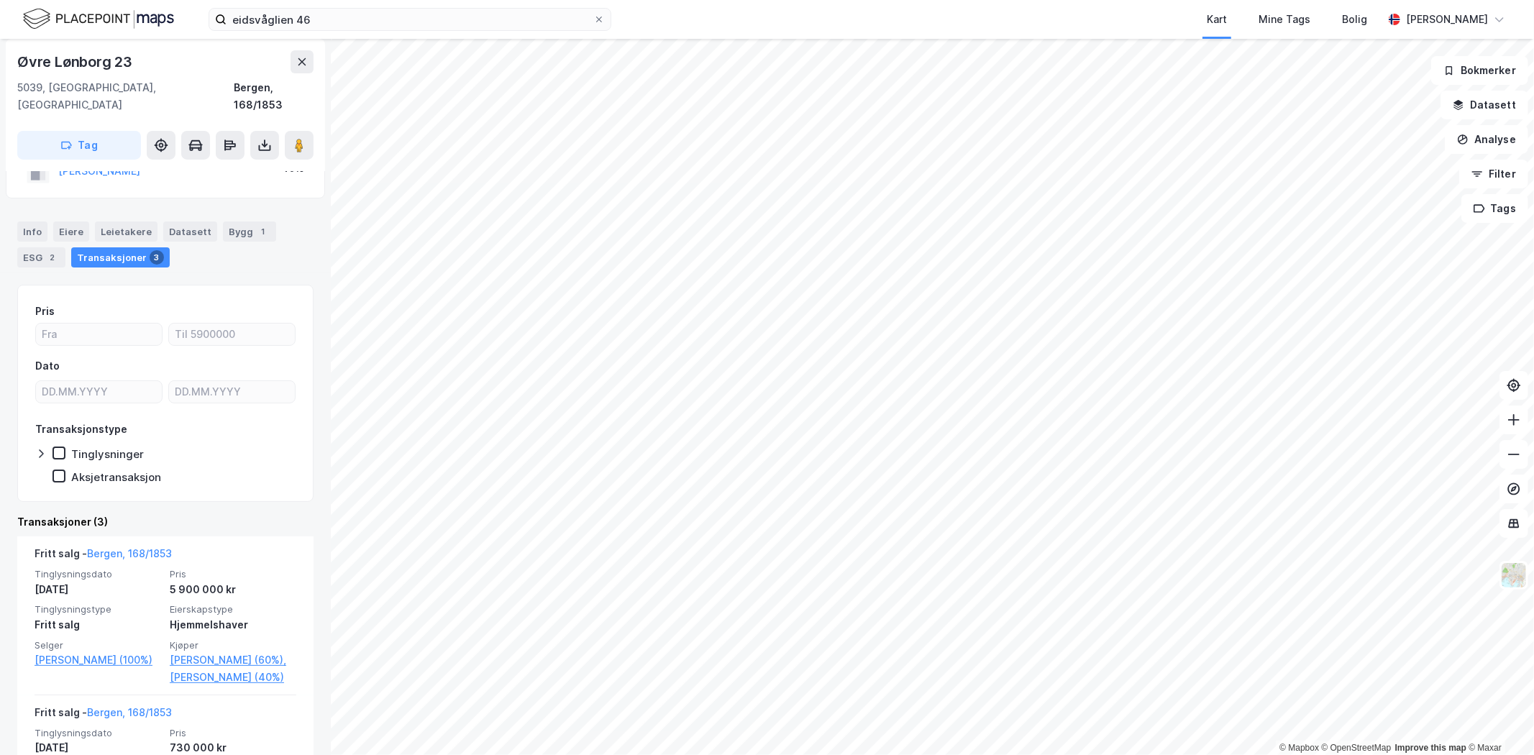
scroll to position [84, 0]
click at [41, 222] on div "Info" at bounding box center [32, 232] width 30 height 20
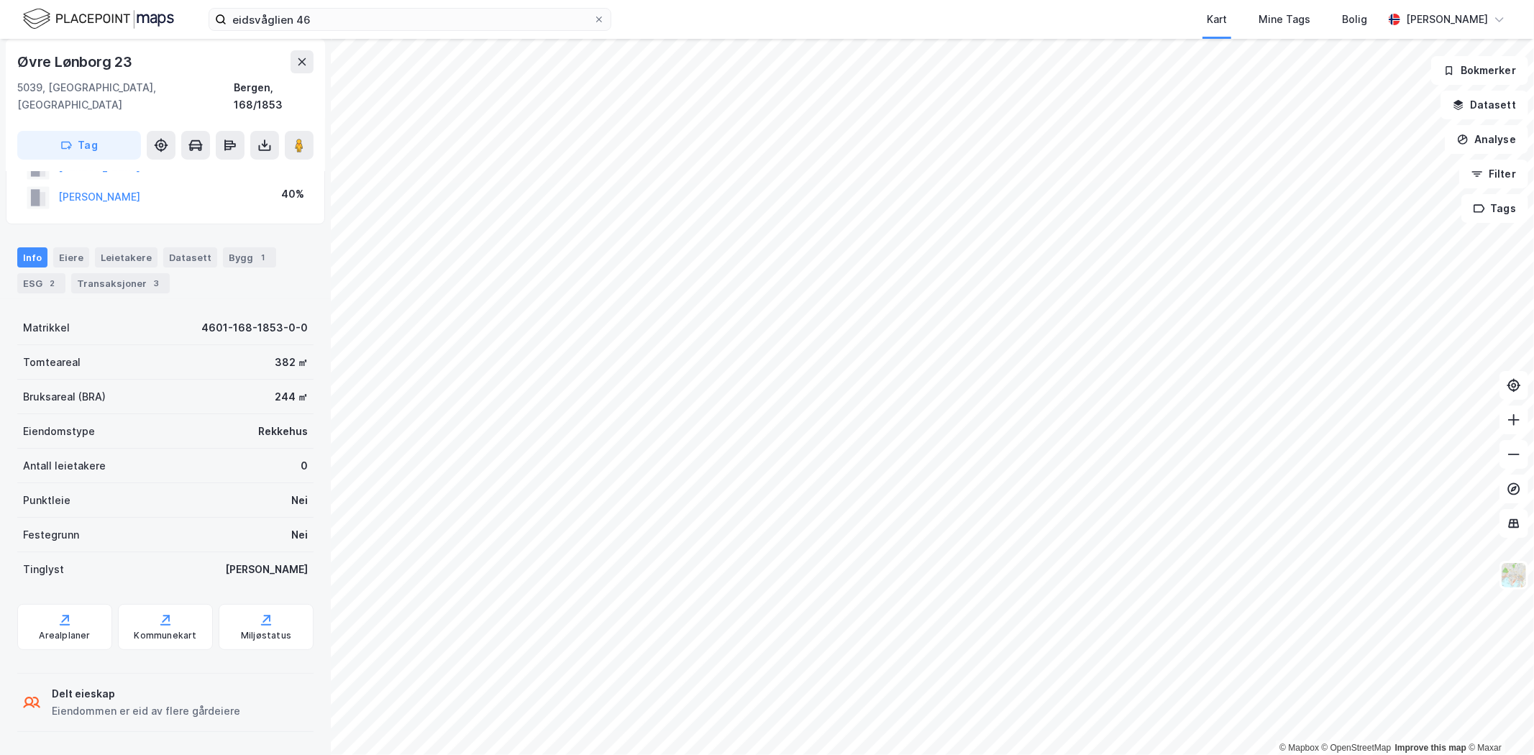
scroll to position [41, 0]
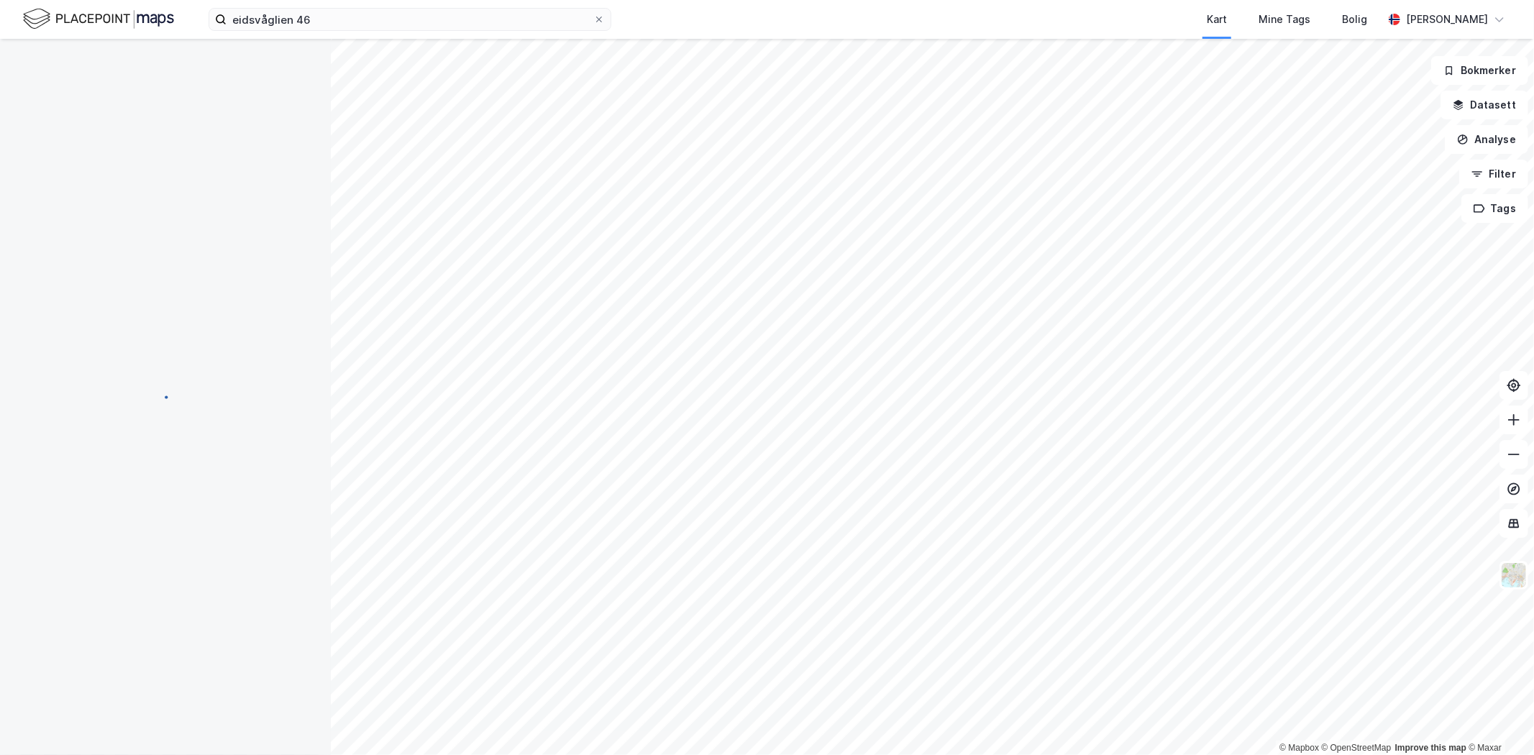
scroll to position [41, 0]
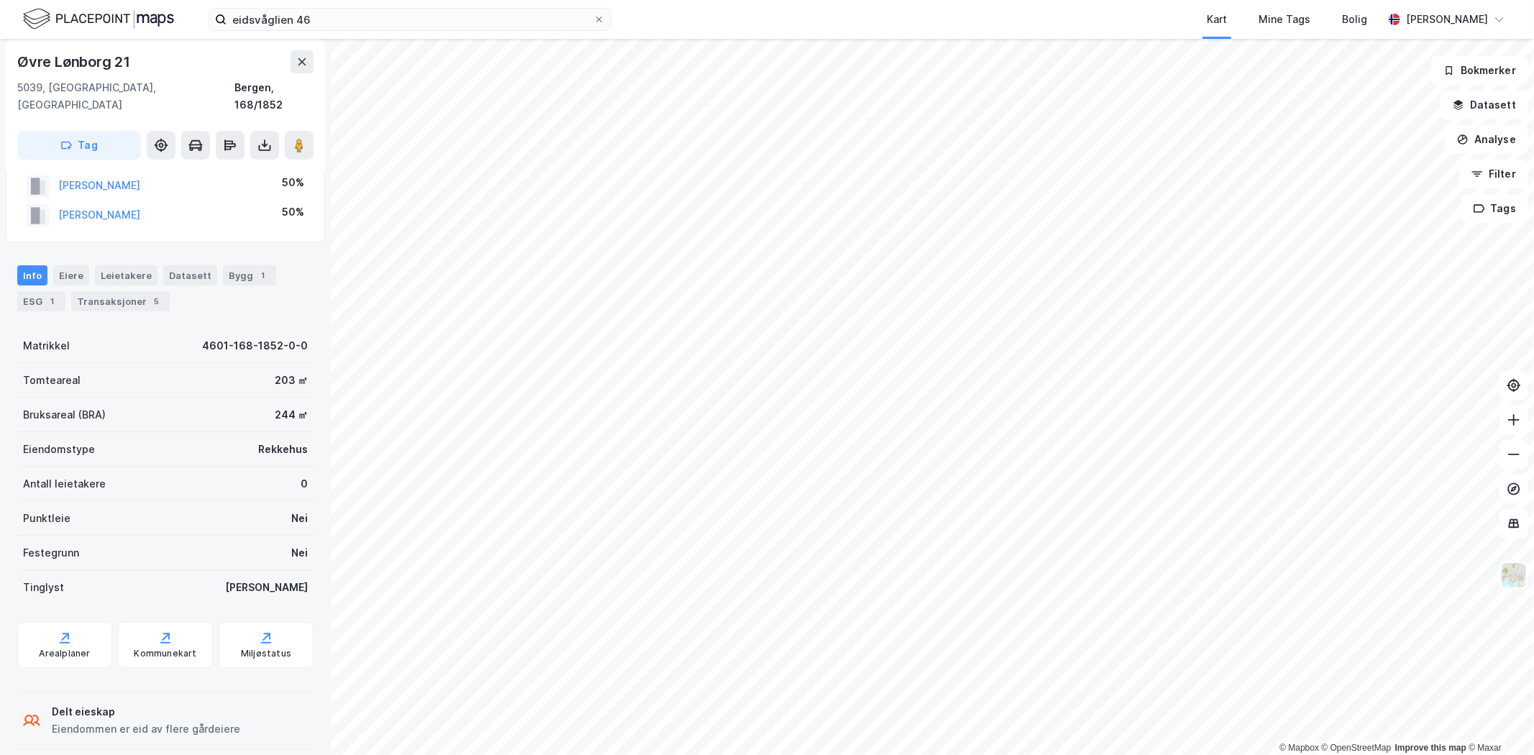
scroll to position [41, 0]
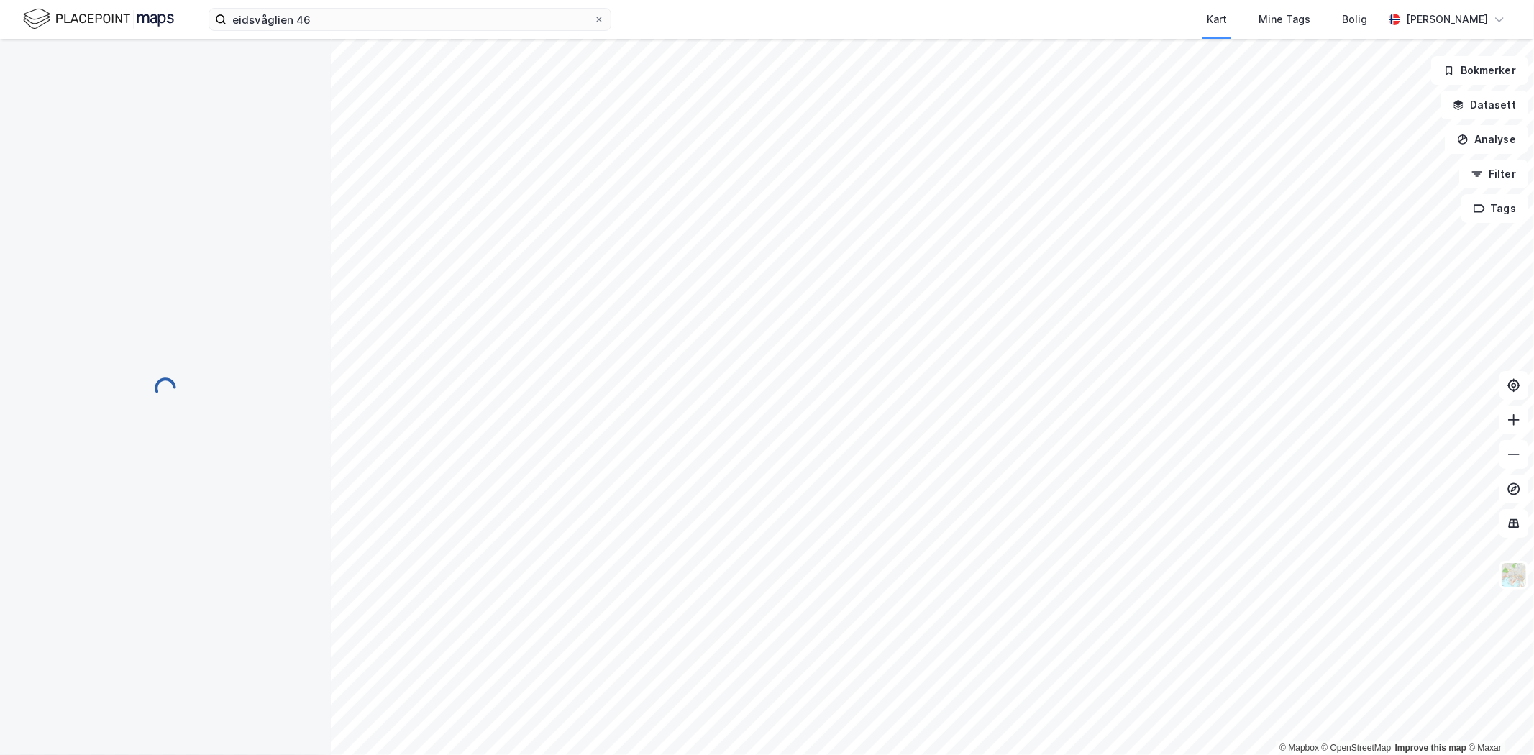
scroll to position [41, 0]
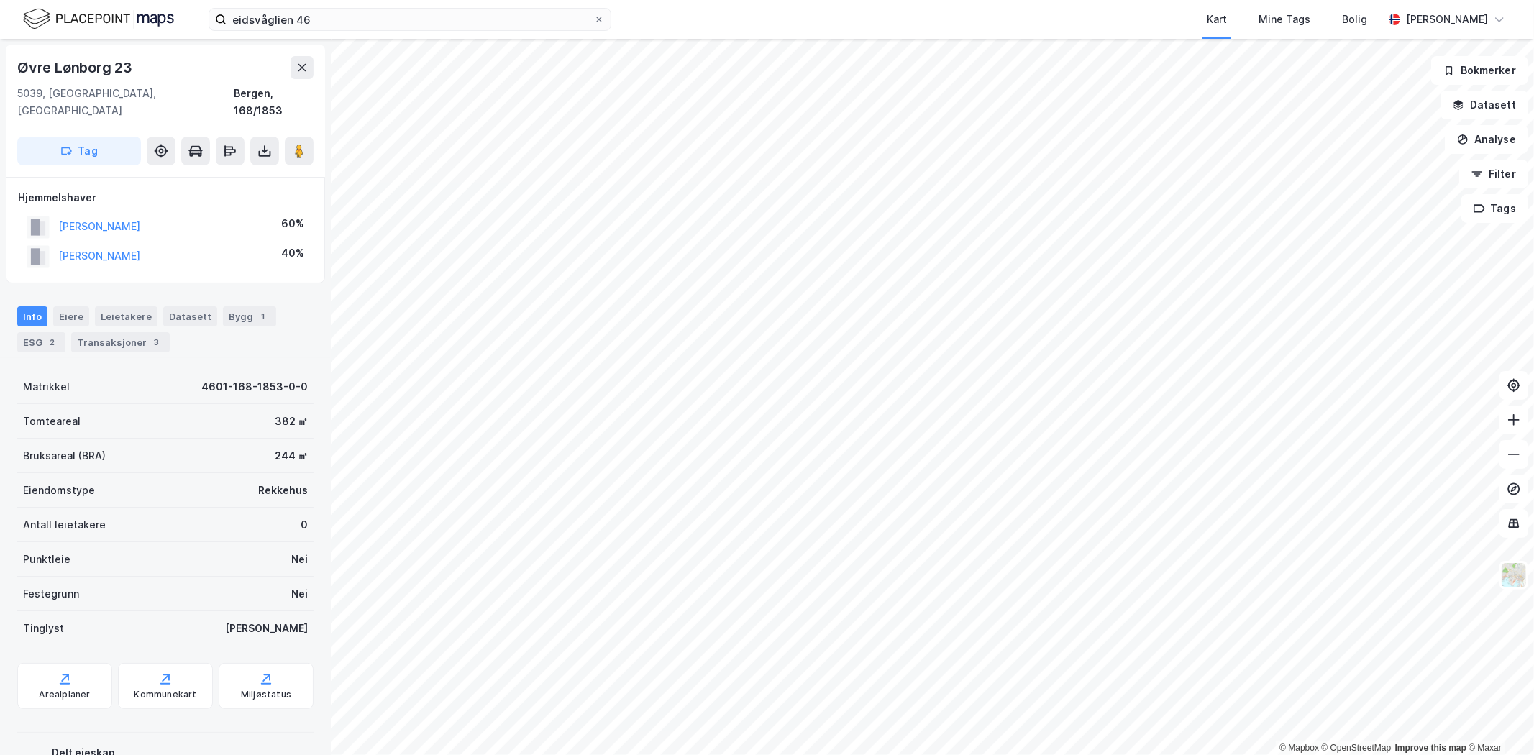
scroll to position [41, 0]
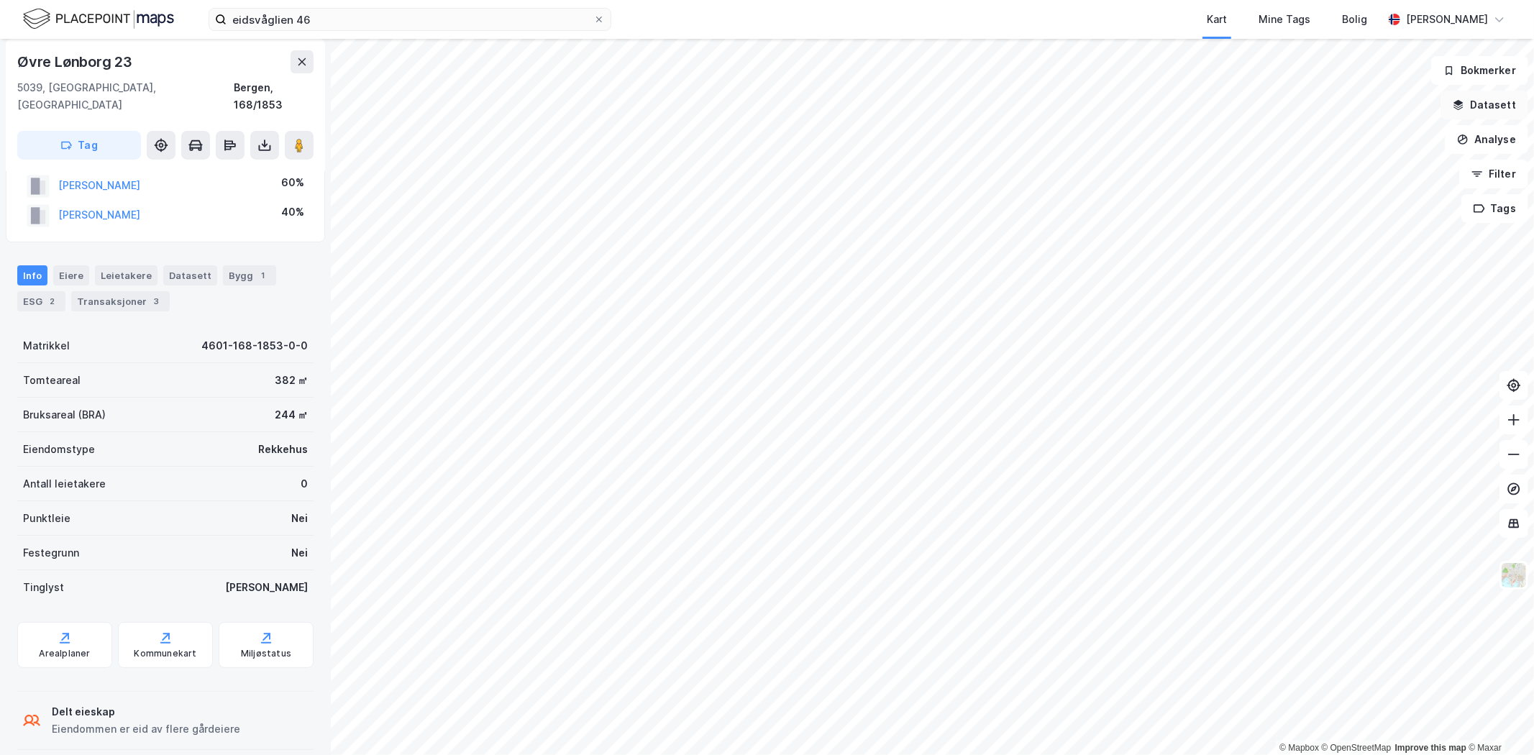
click at [1493, 101] on button "Datasett" at bounding box center [1484, 105] width 88 height 29
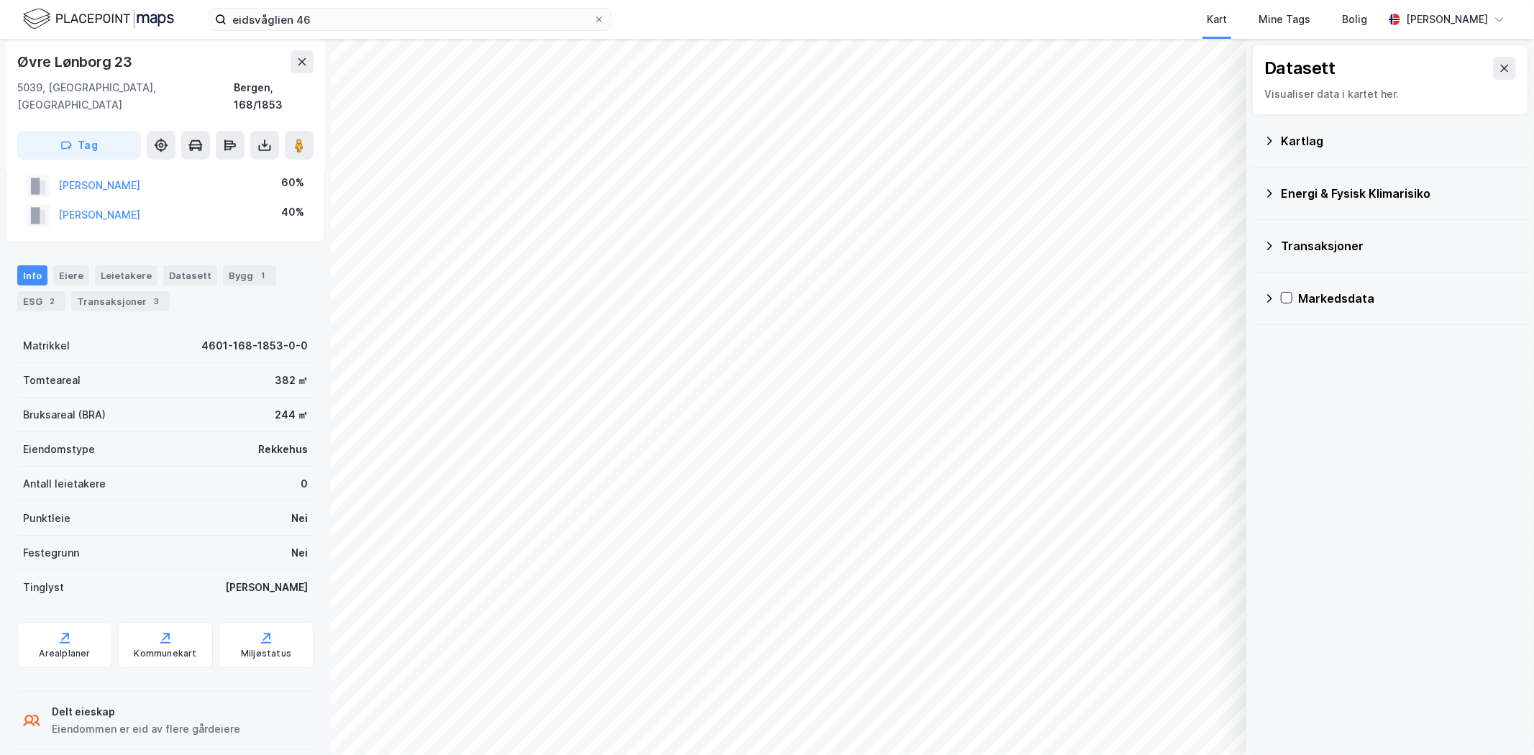
click at [1275, 139] on div "Kartlag" at bounding box center [1389, 141] width 253 height 35
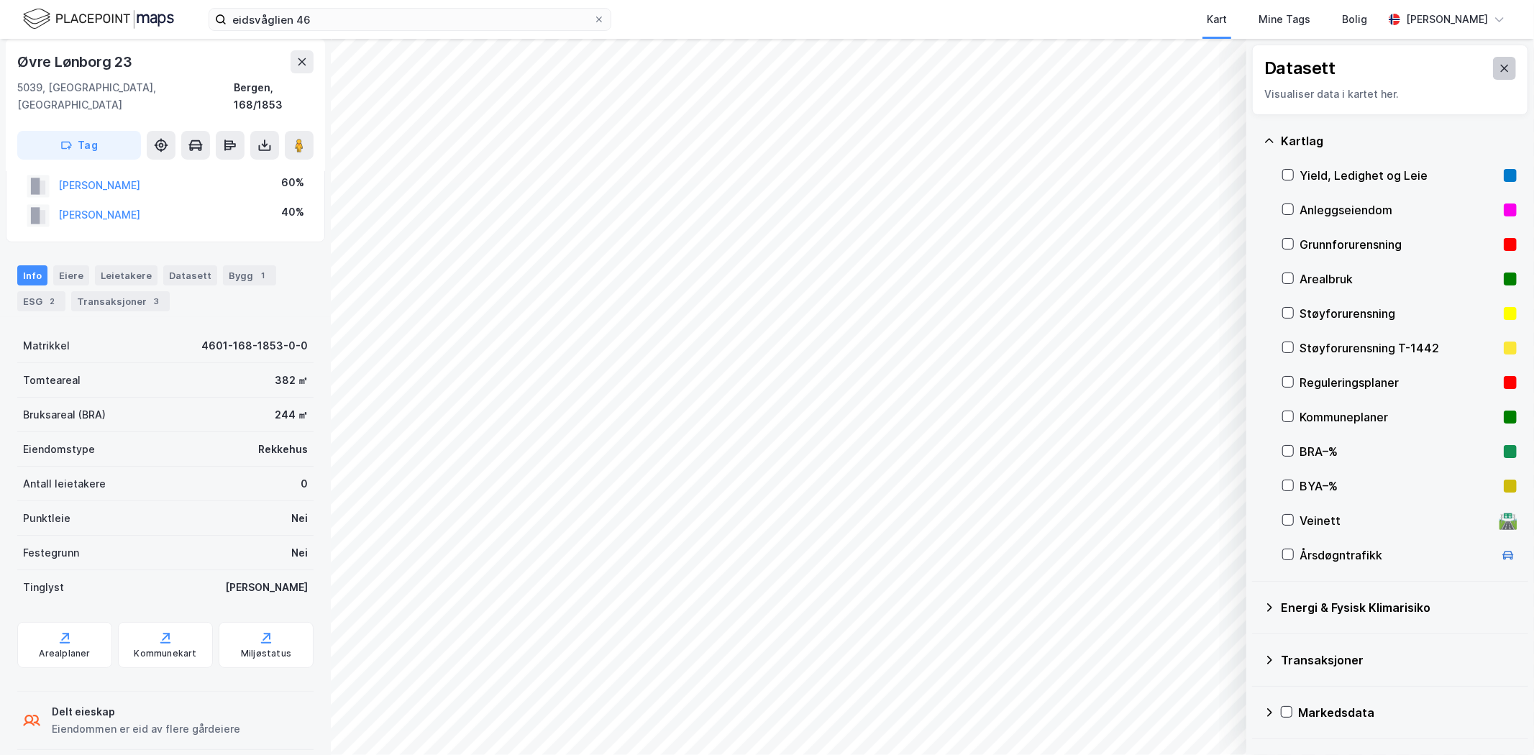
click at [1496, 60] on button at bounding box center [1504, 68] width 23 height 23
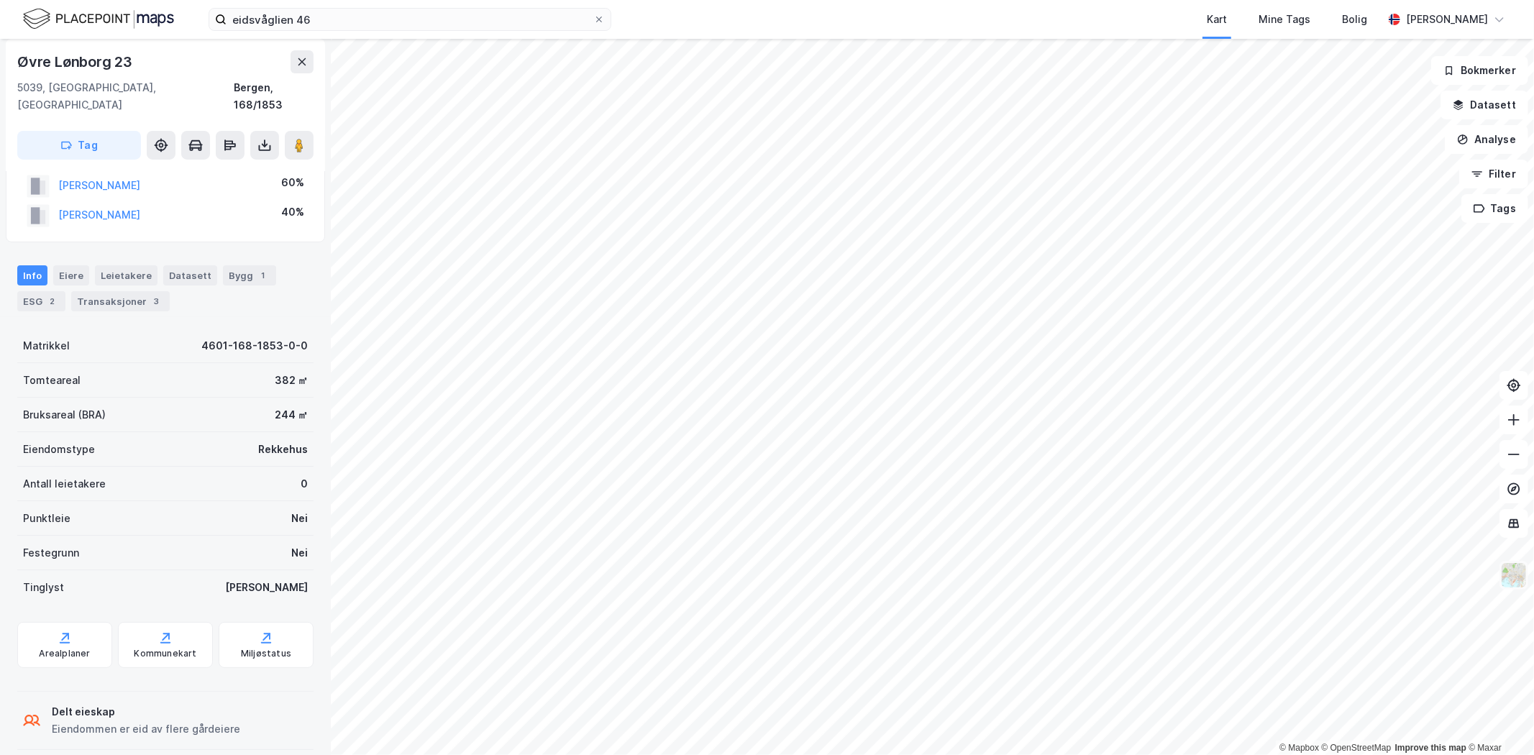
click at [1512, 586] on img at bounding box center [1513, 575] width 27 height 27
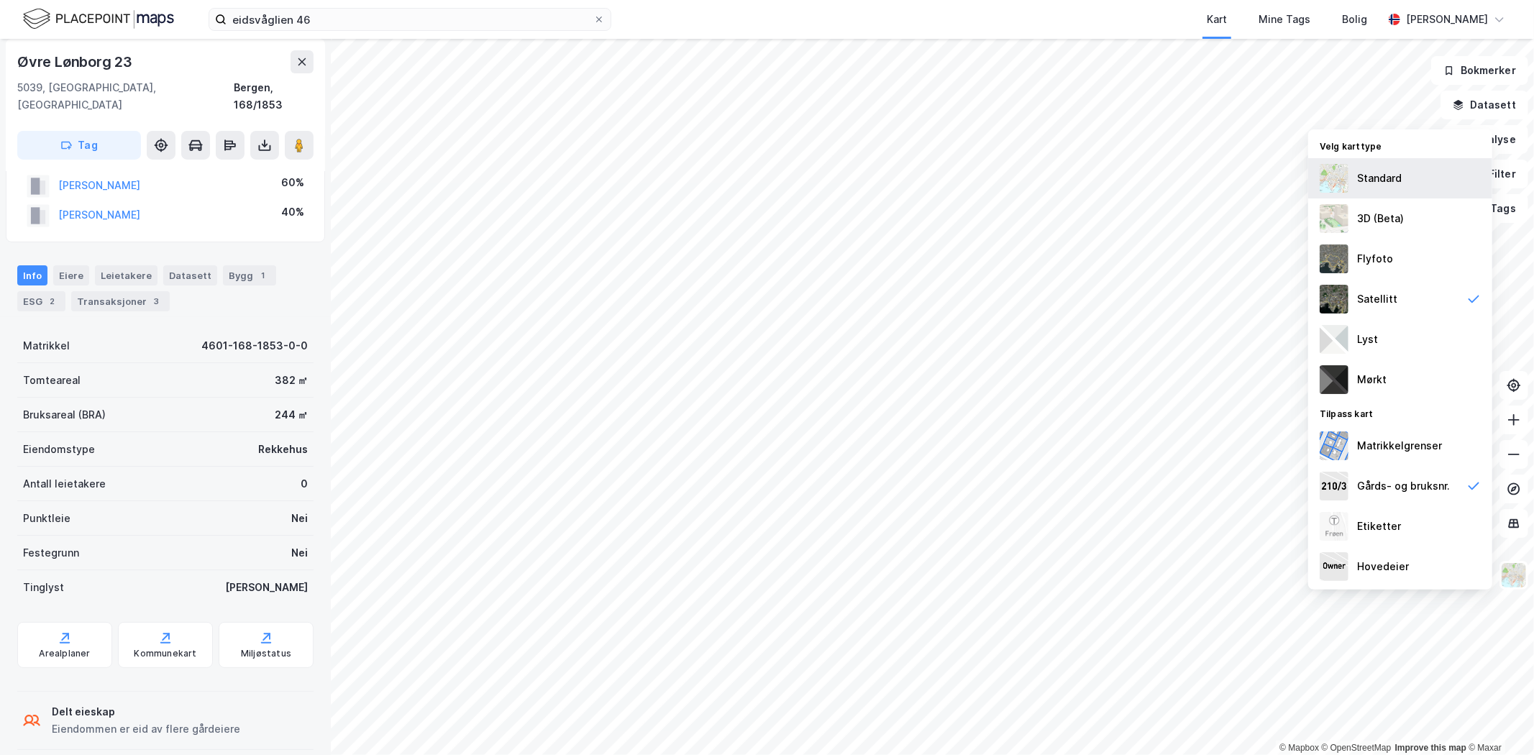
click at [1361, 170] on div "Standard" at bounding box center [1379, 178] width 45 height 17
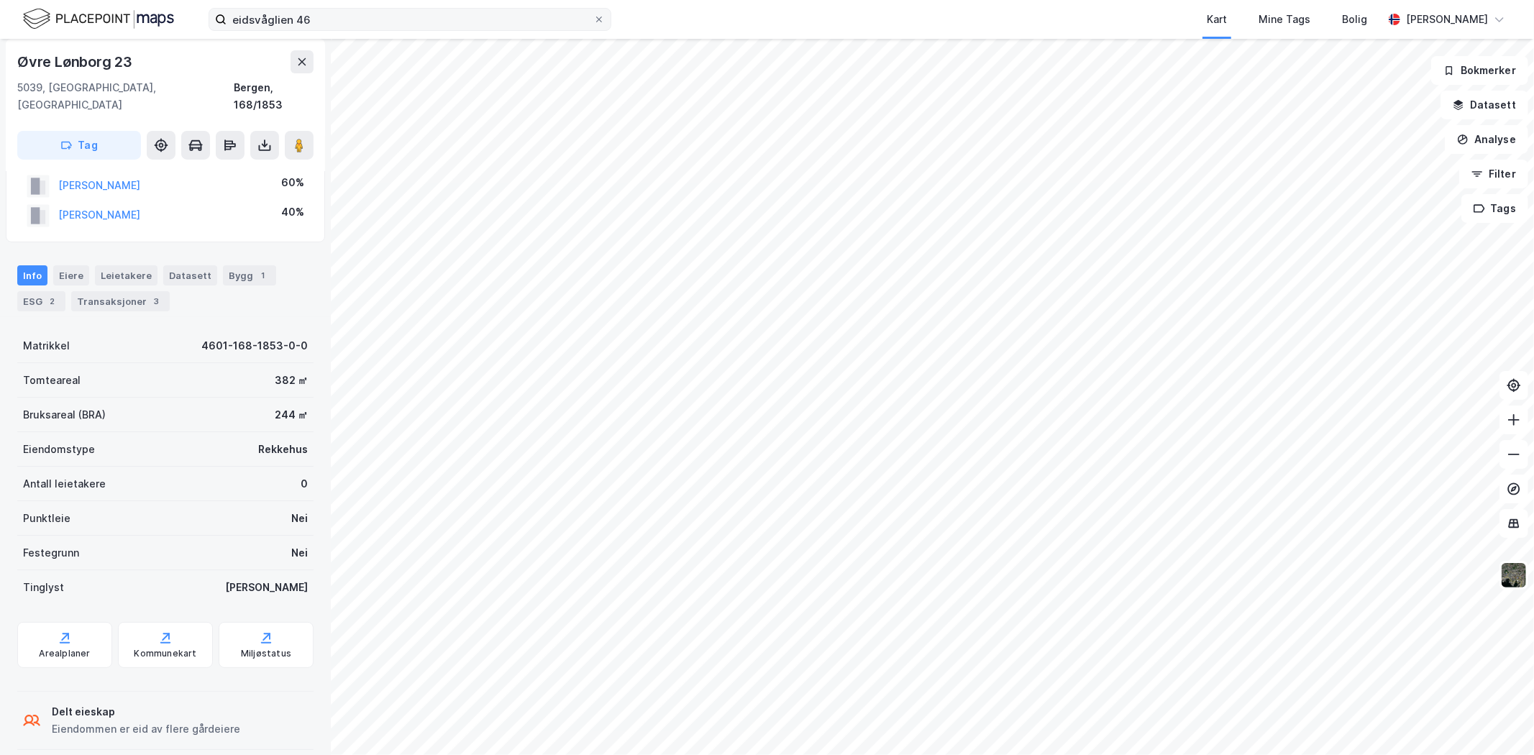
scroll to position [41, 0]
